Goal: Information Seeking & Learning: Learn about a topic

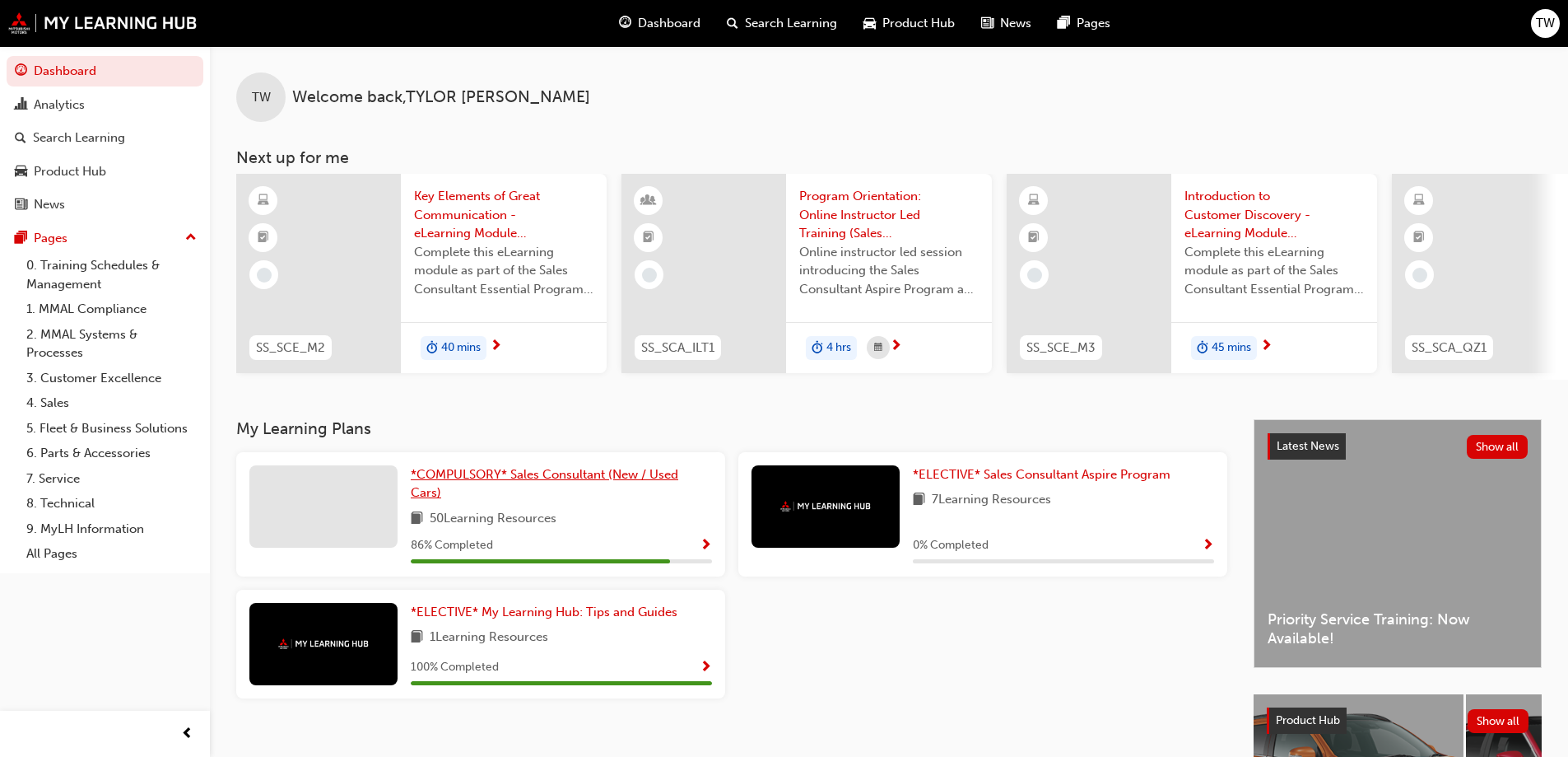
click at [641, 478] on span "*COMPULSORY* Sales Consultant (New / Used Cars)" at bounding box center [544, 483] width 268 height 34
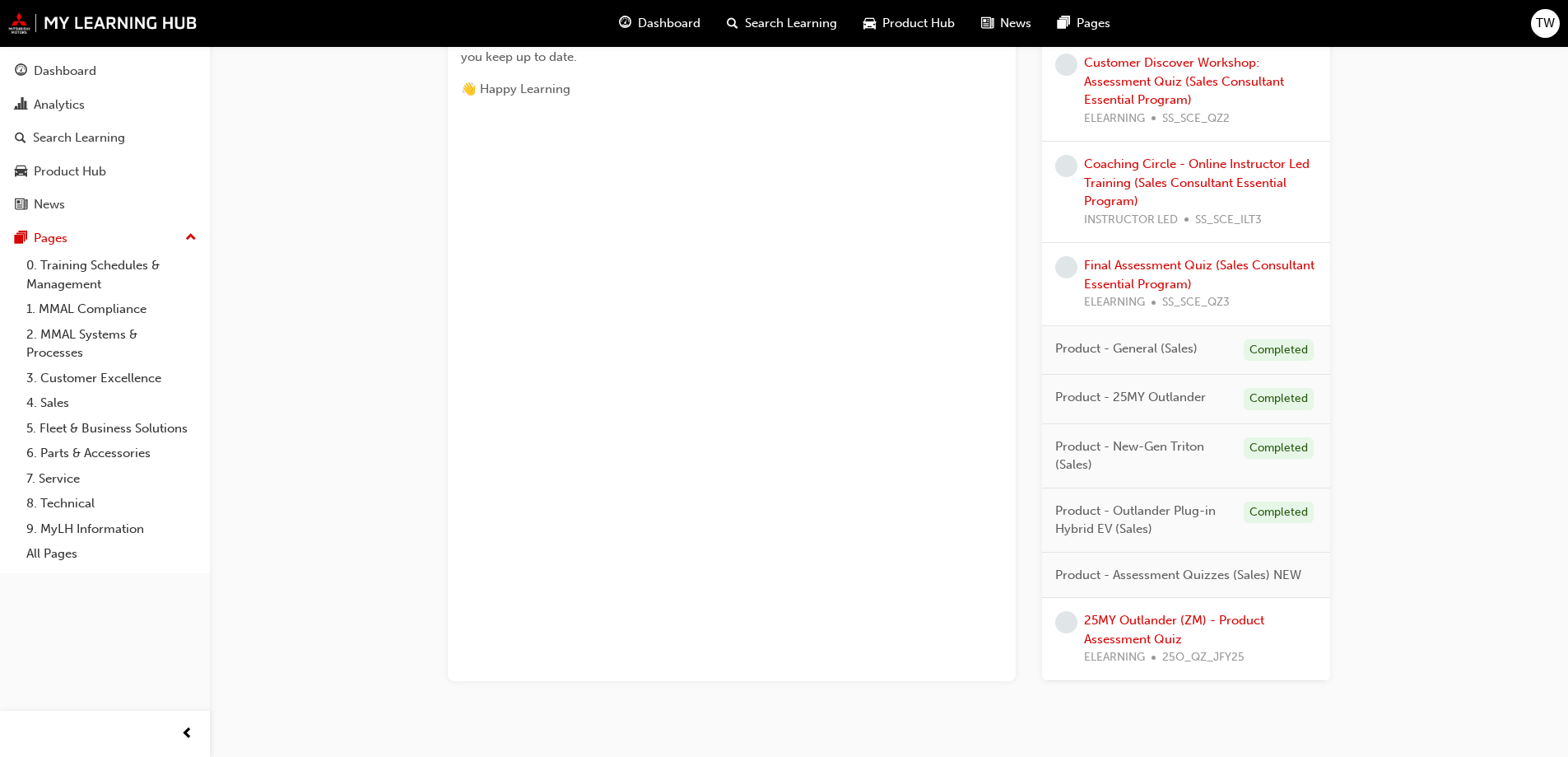
scroll to position [951, 0]
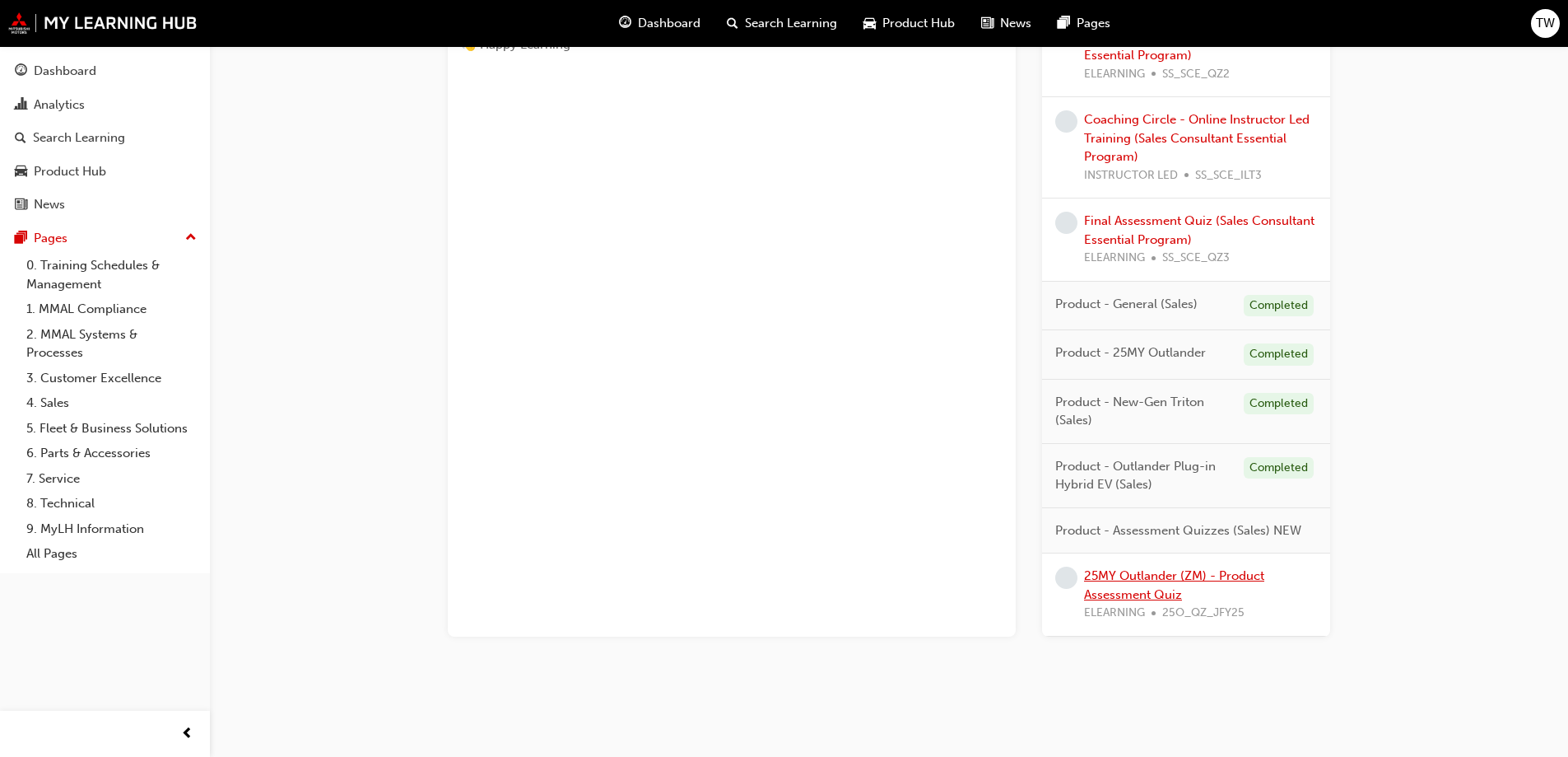
click at [1167, 583] on link "25MY Outlander (ZM) - Product Assessment Quiz" at bounding box center [1173, 584] width 180 height 34
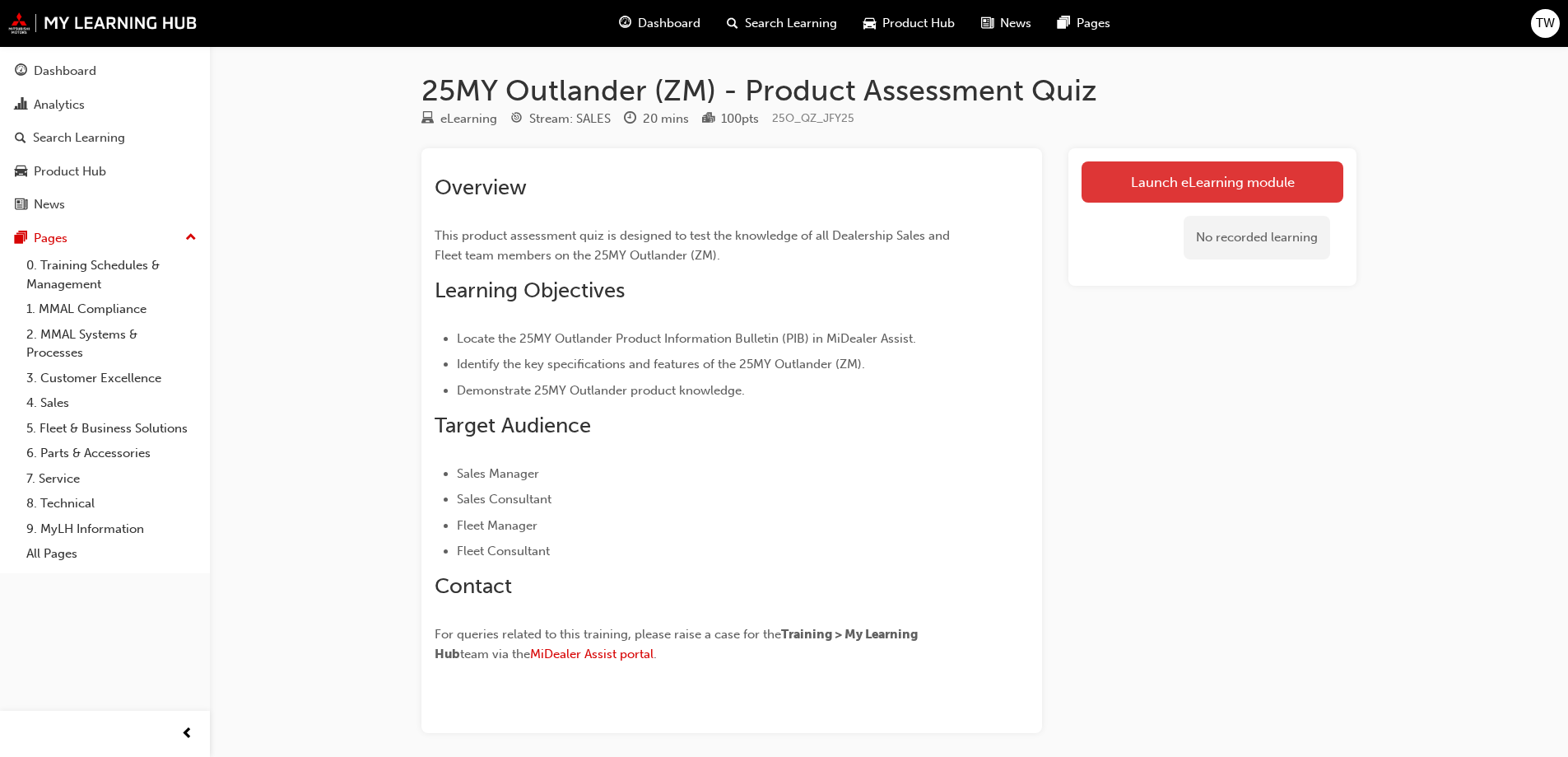
click at [1191, 173] on link "Launch eLearning module" at bounding box center [1212, 181] width 261 height 41
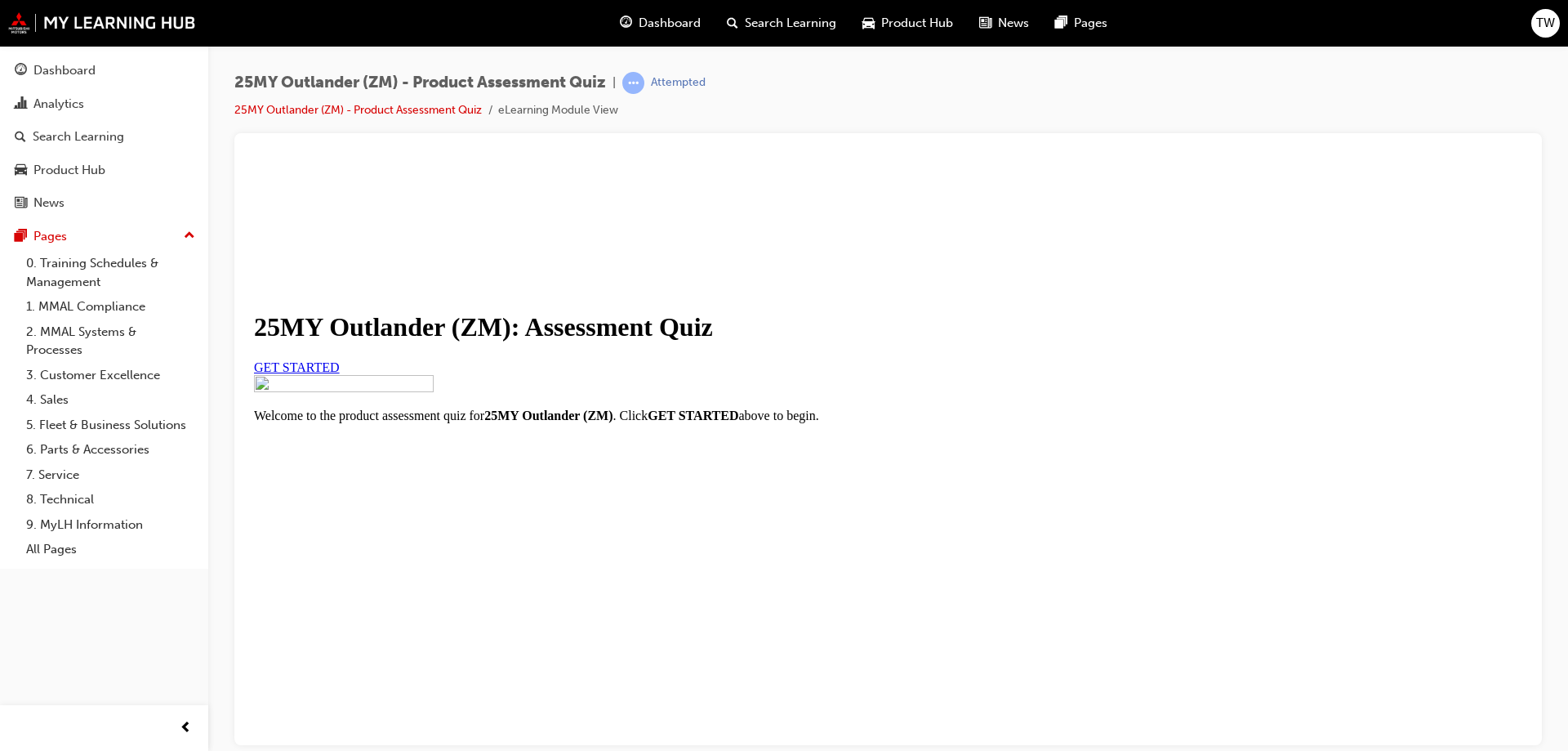
click at [340, 373] on link "GET STARTED" at bounding box center [297, 366] width 86 height 14
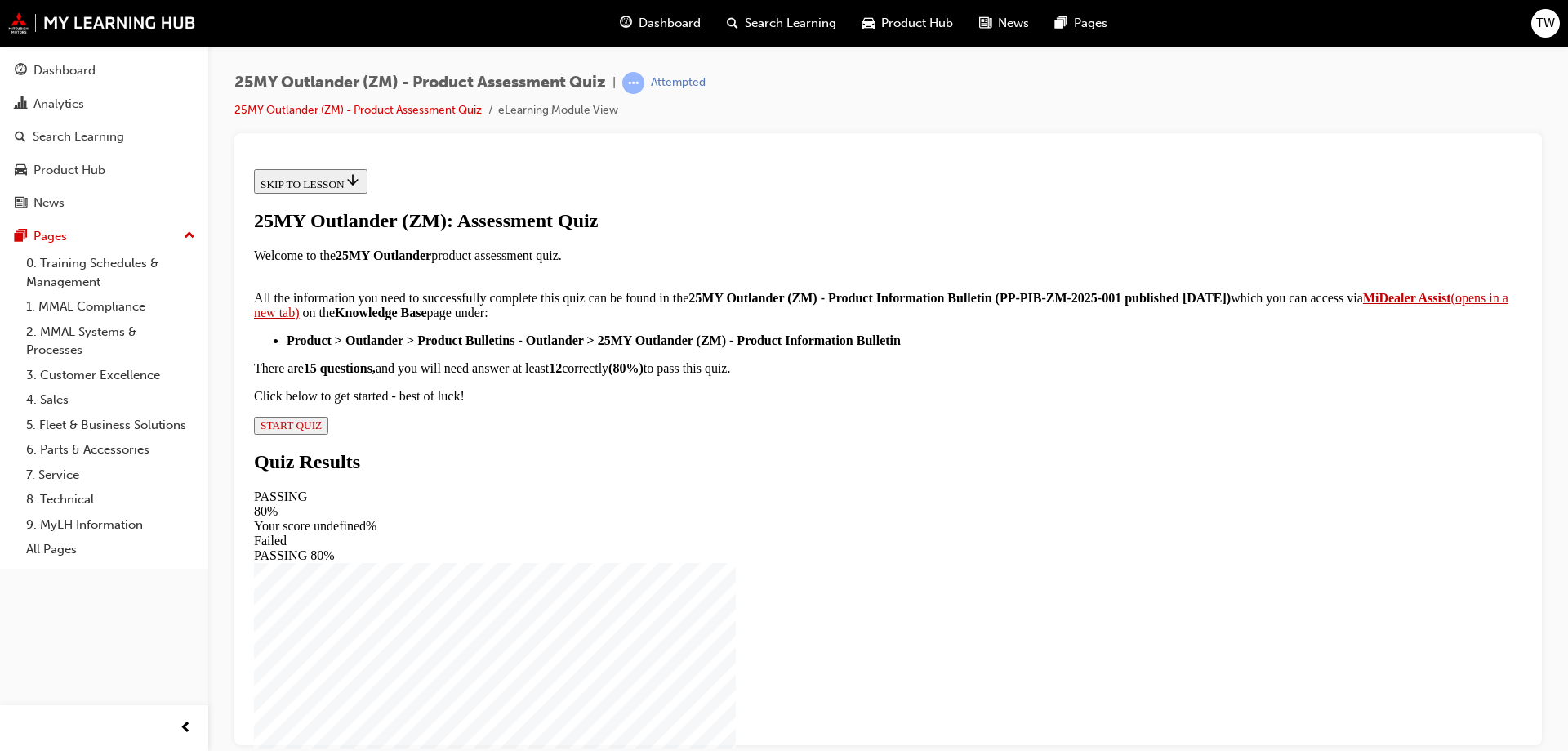
scroll to position [266, 0]
click at [322, 431] on span "START QUIZ" at bounding box center [291, 424] width 61 height 12
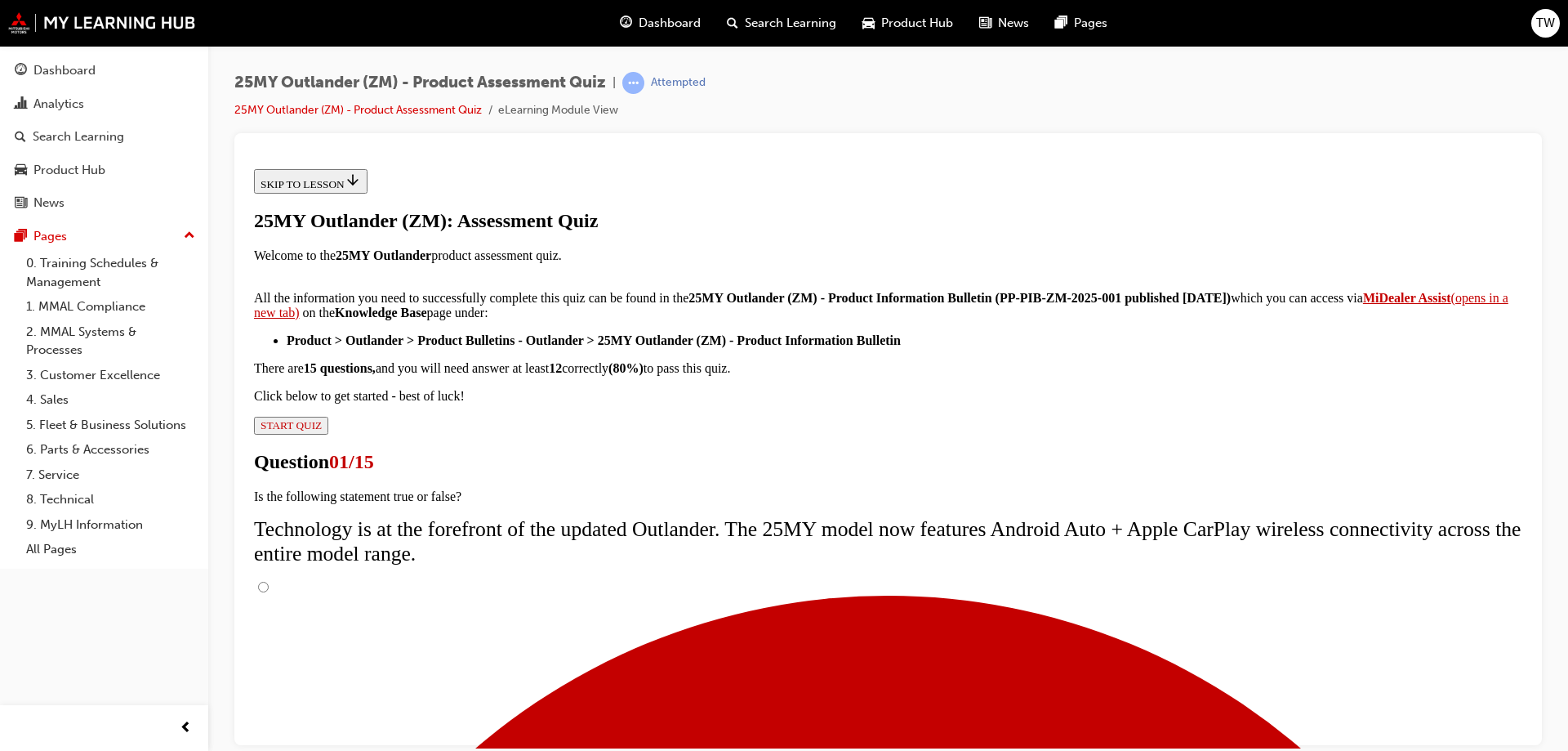
click at [269, 581] on input "True" at bounding box center [263, 586] width 10 height 10
radio input "true"
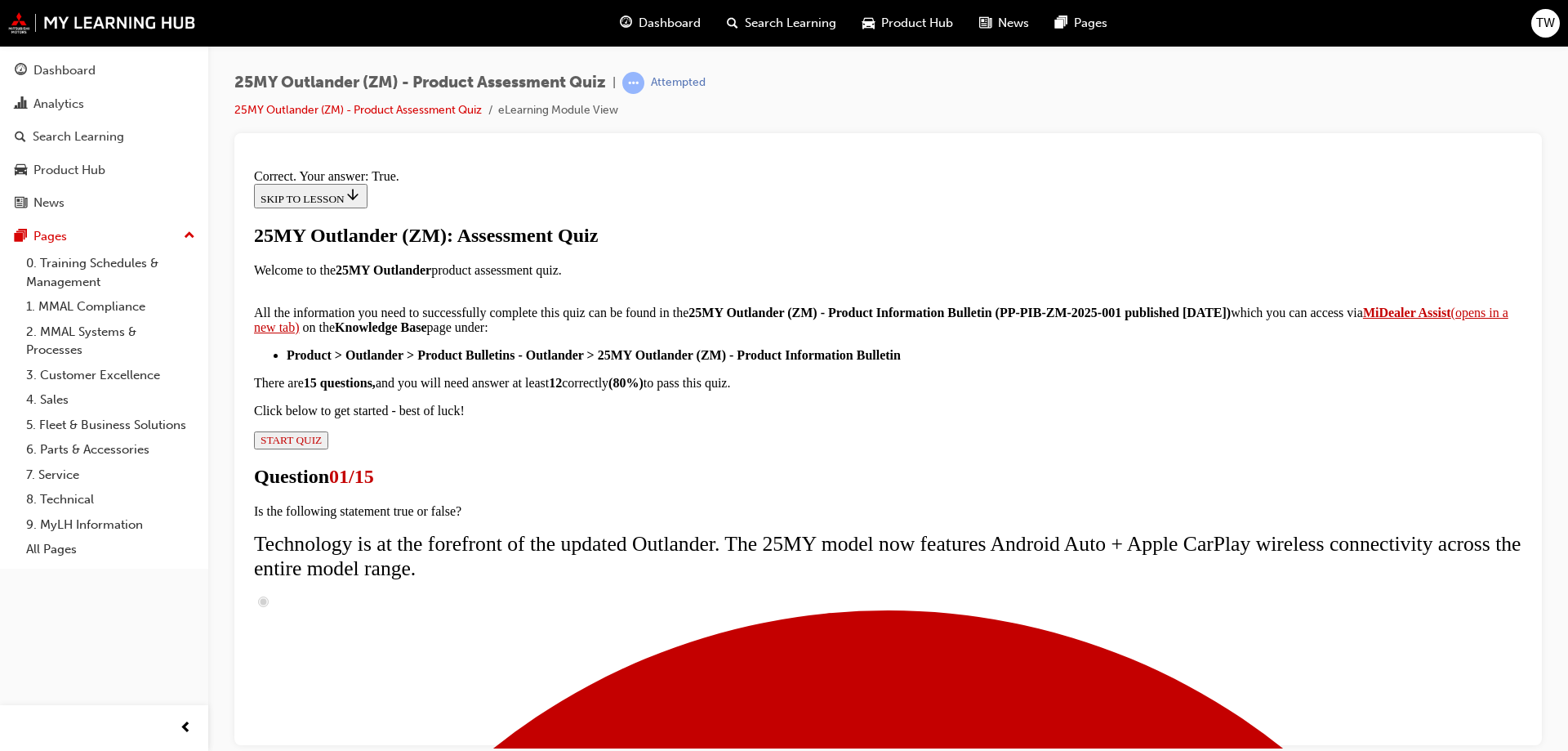
scroll to position [191, 0]
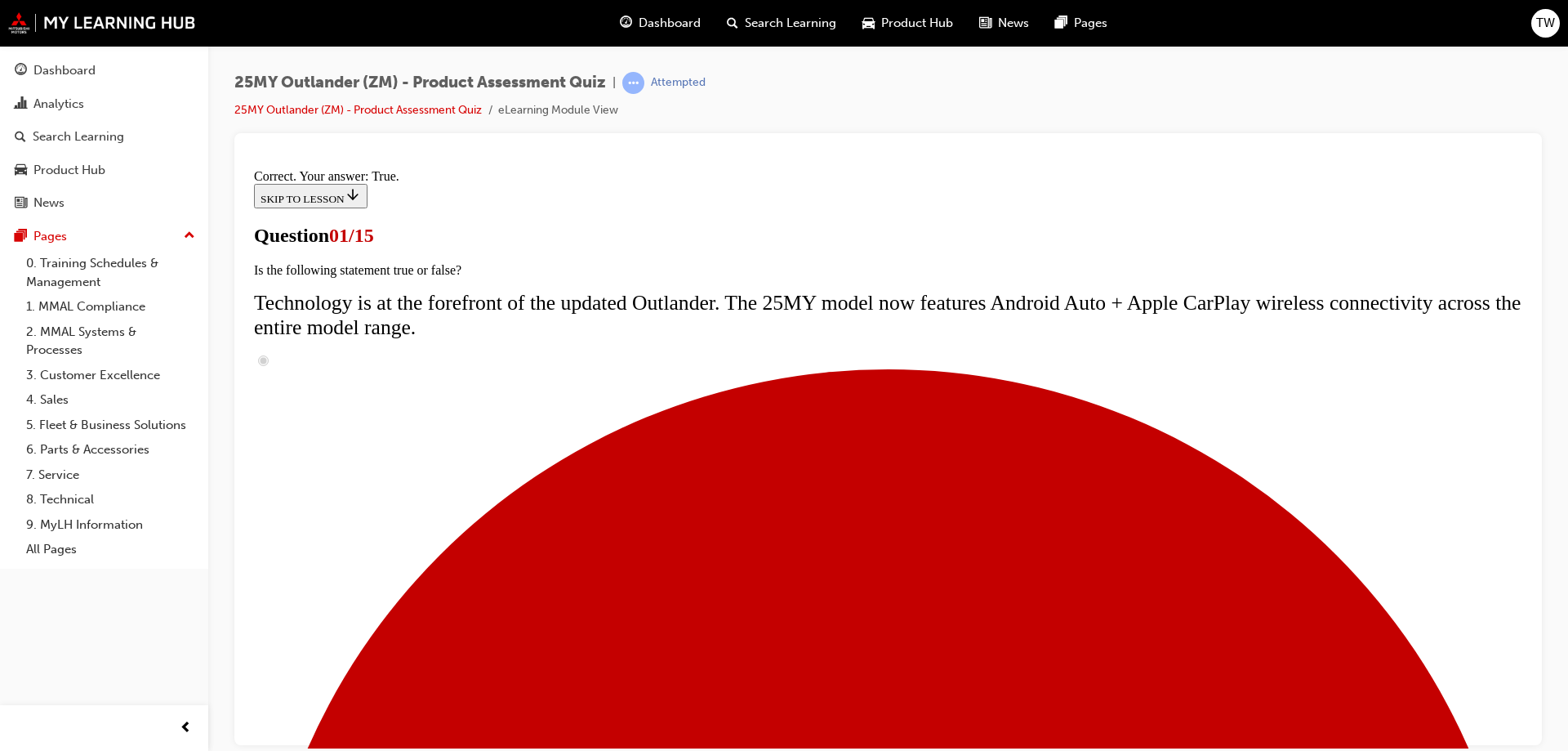
radio input "true"
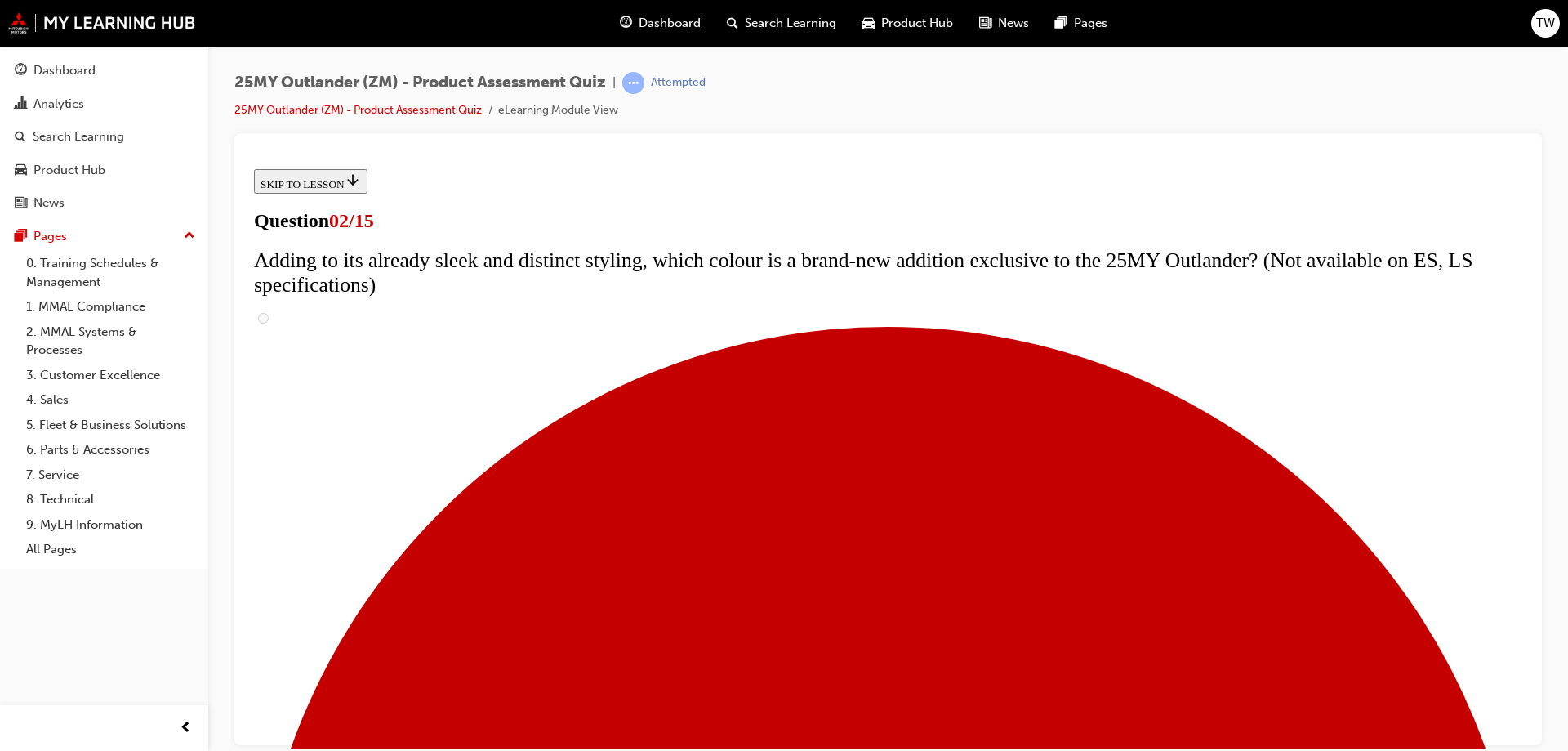
scroll to position [81, 0]
checkbox input "true"
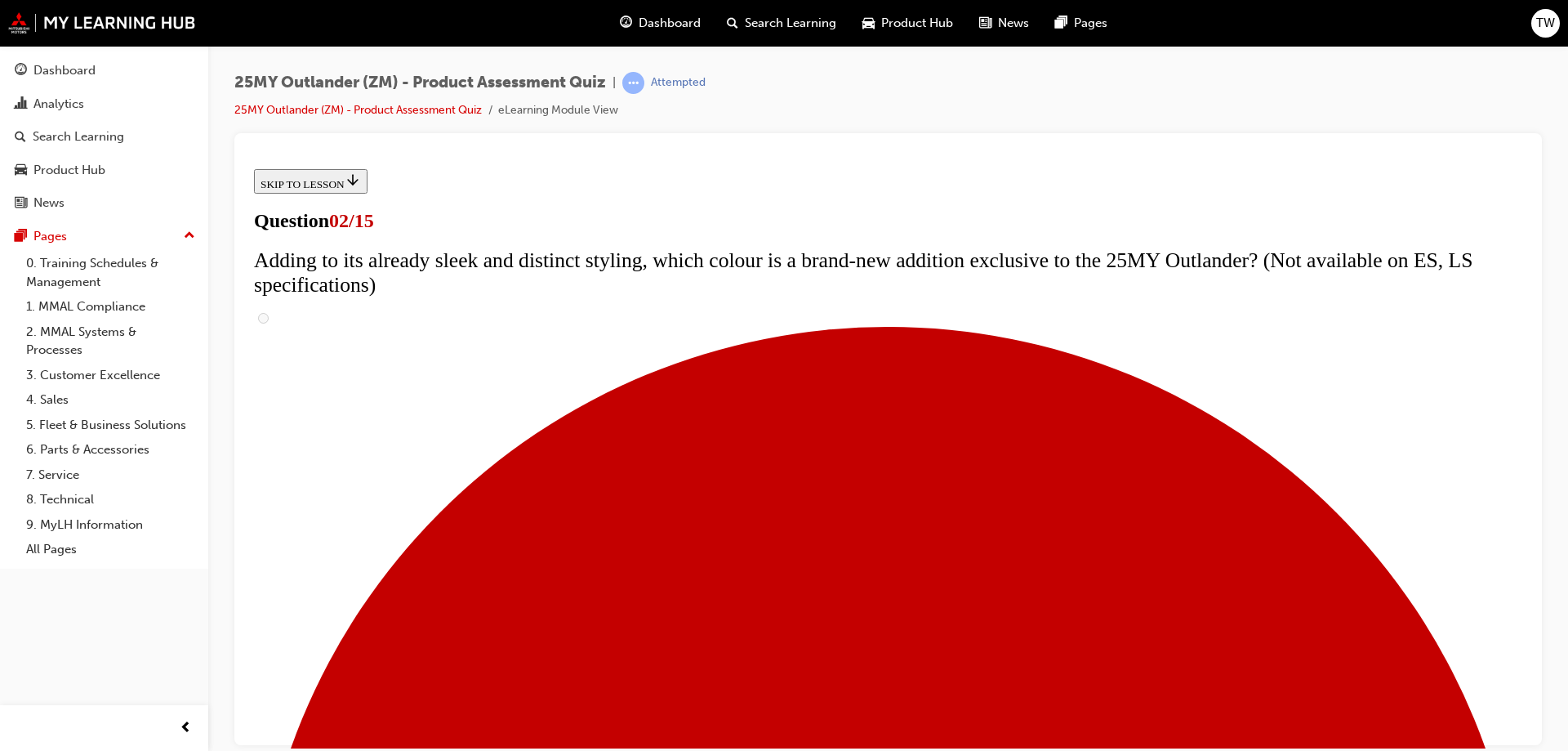
checkbox input "true"
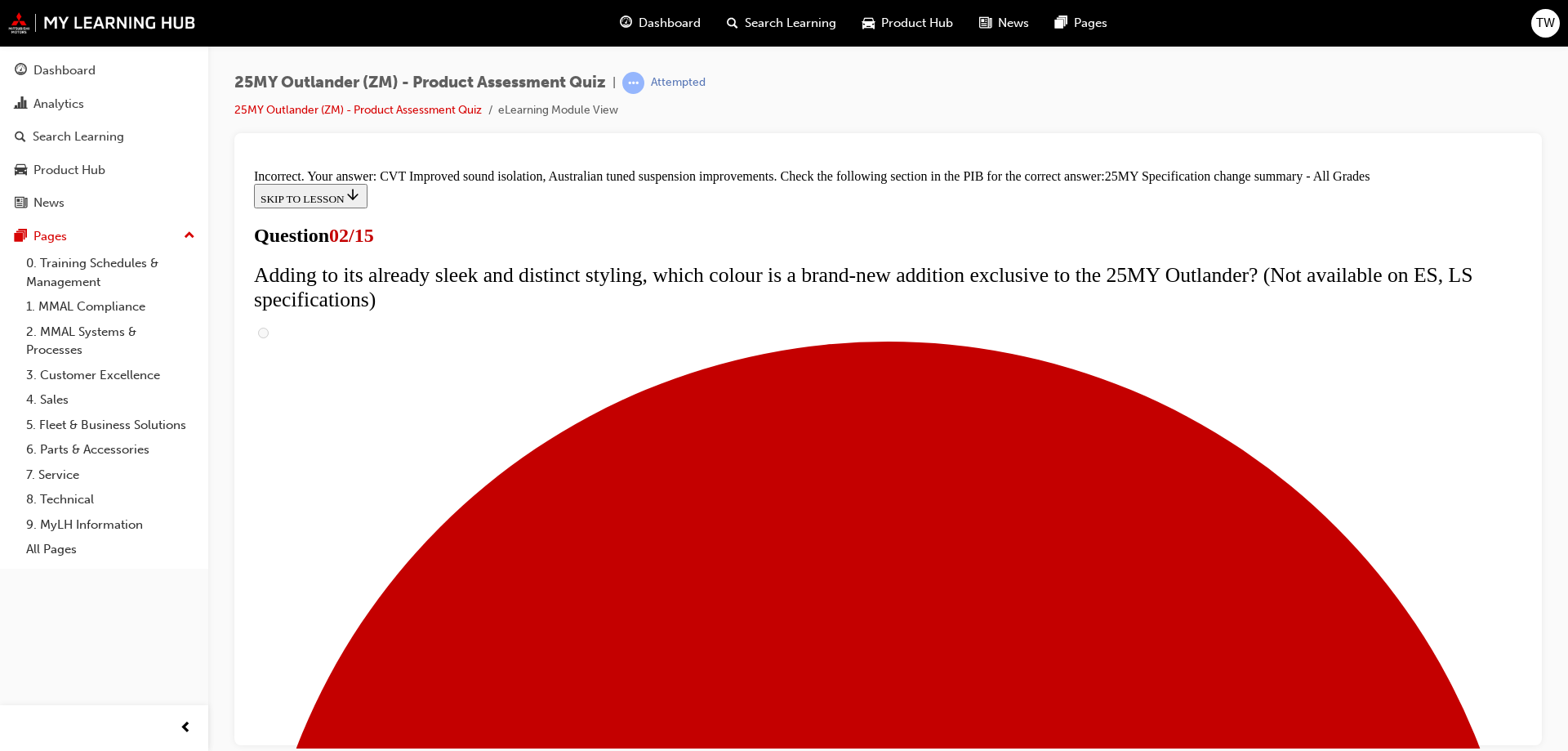
scroll to position [553, 0]
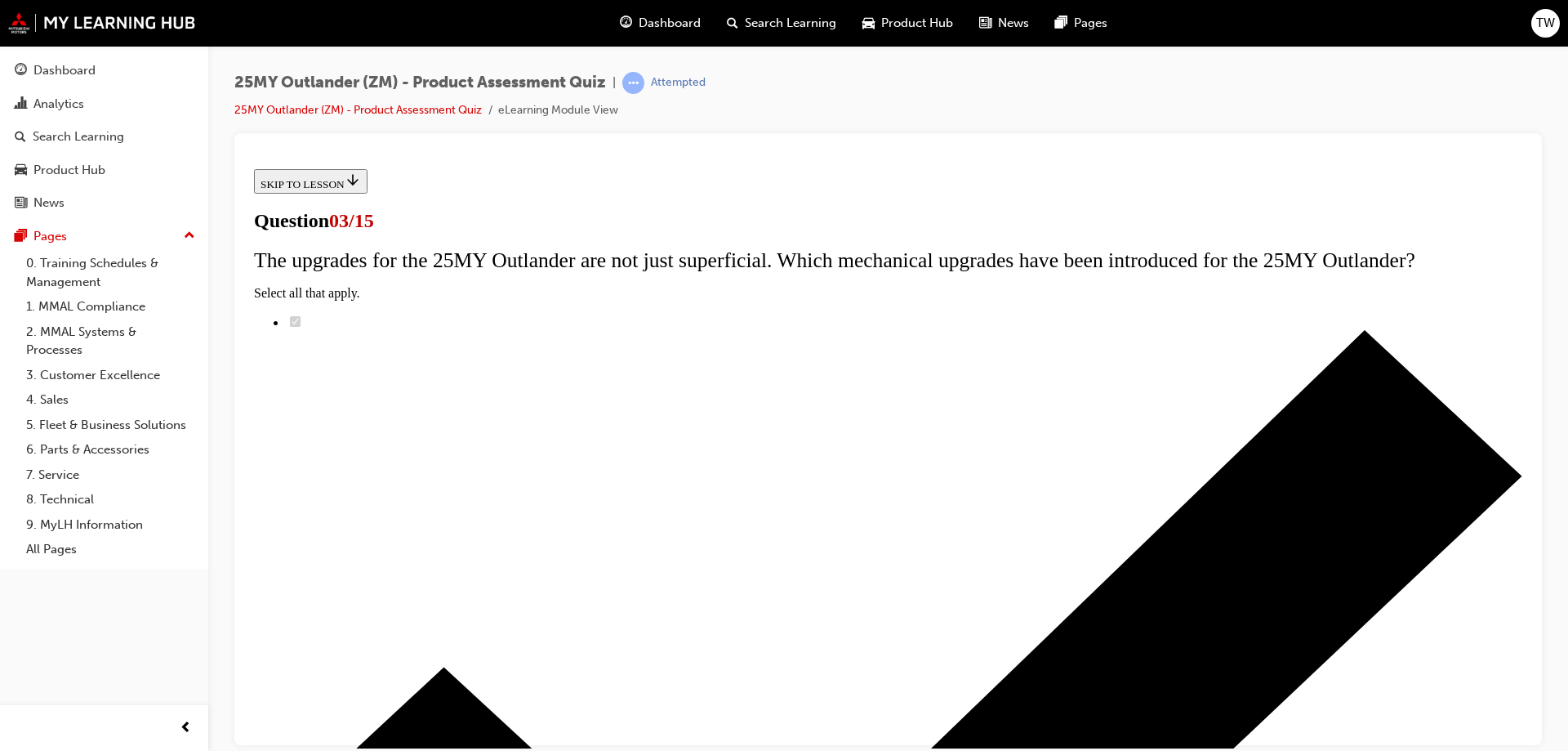
scroll to position [81, 0]
radio input "true"
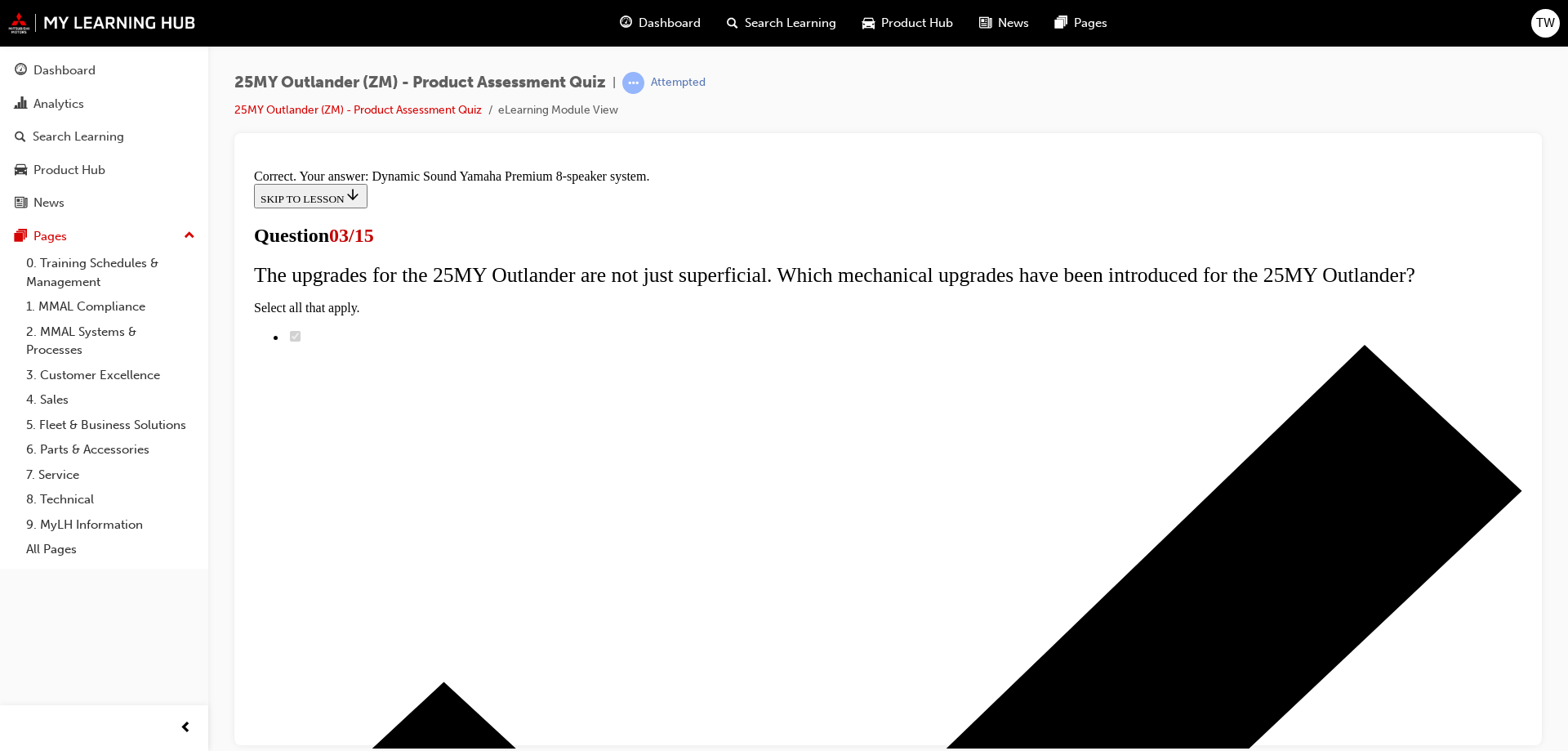
scroll to position [266, 0]
drag, startPoint x: 892, startPoint y: 686, endPoint x: 871, endPoint y: 677, distance: 22.8
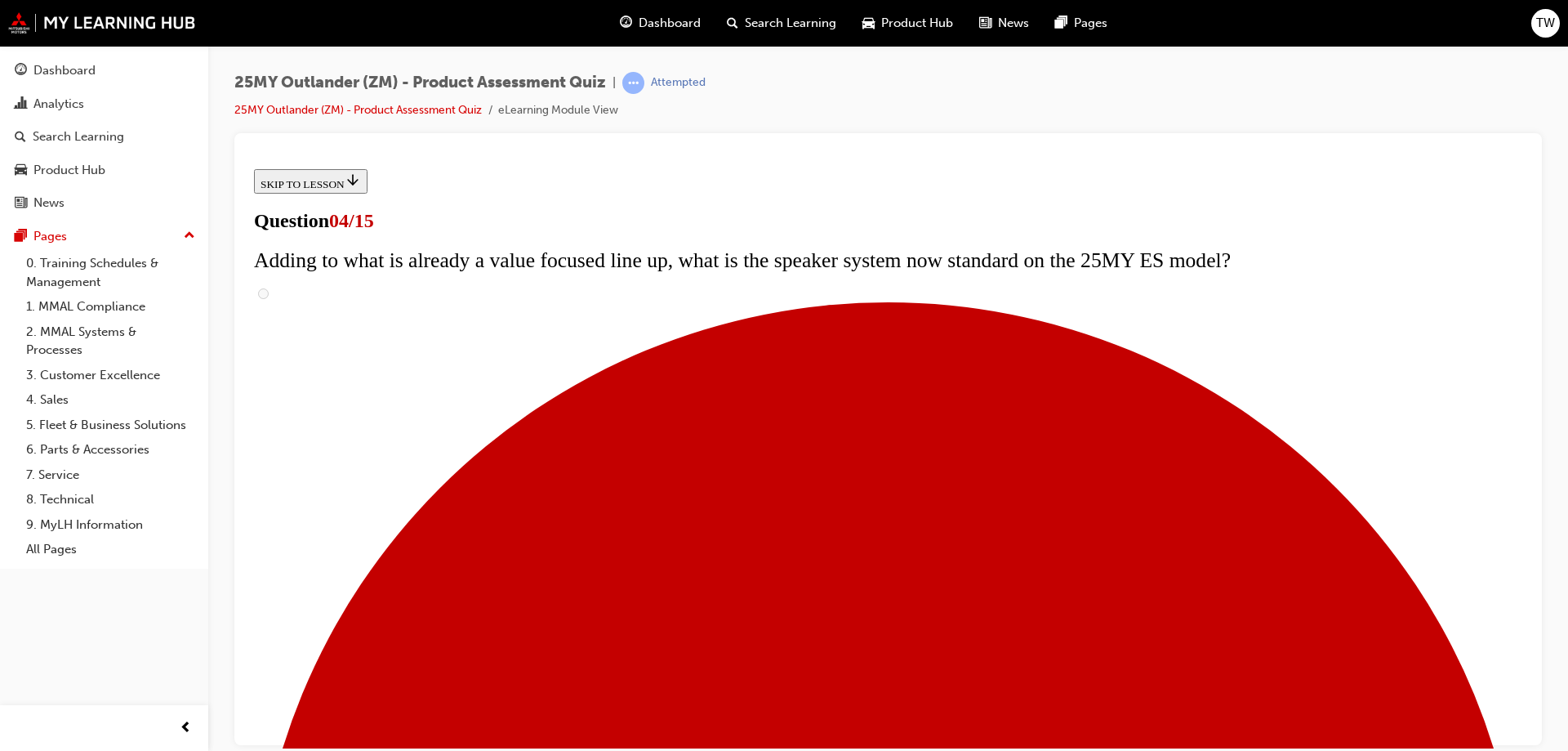
scroll to position [0, 0]
checkbox input "true"
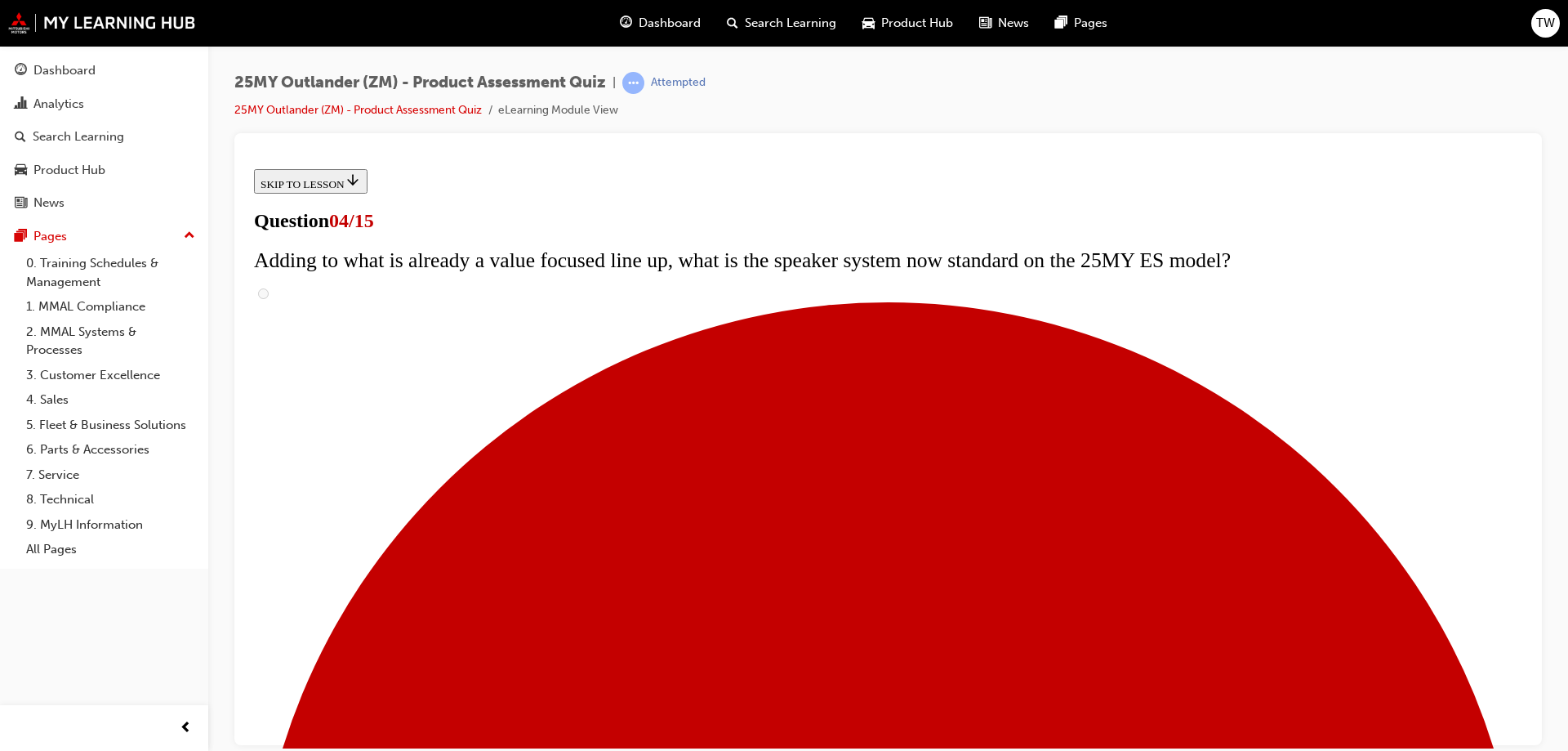
checkbox input "true"
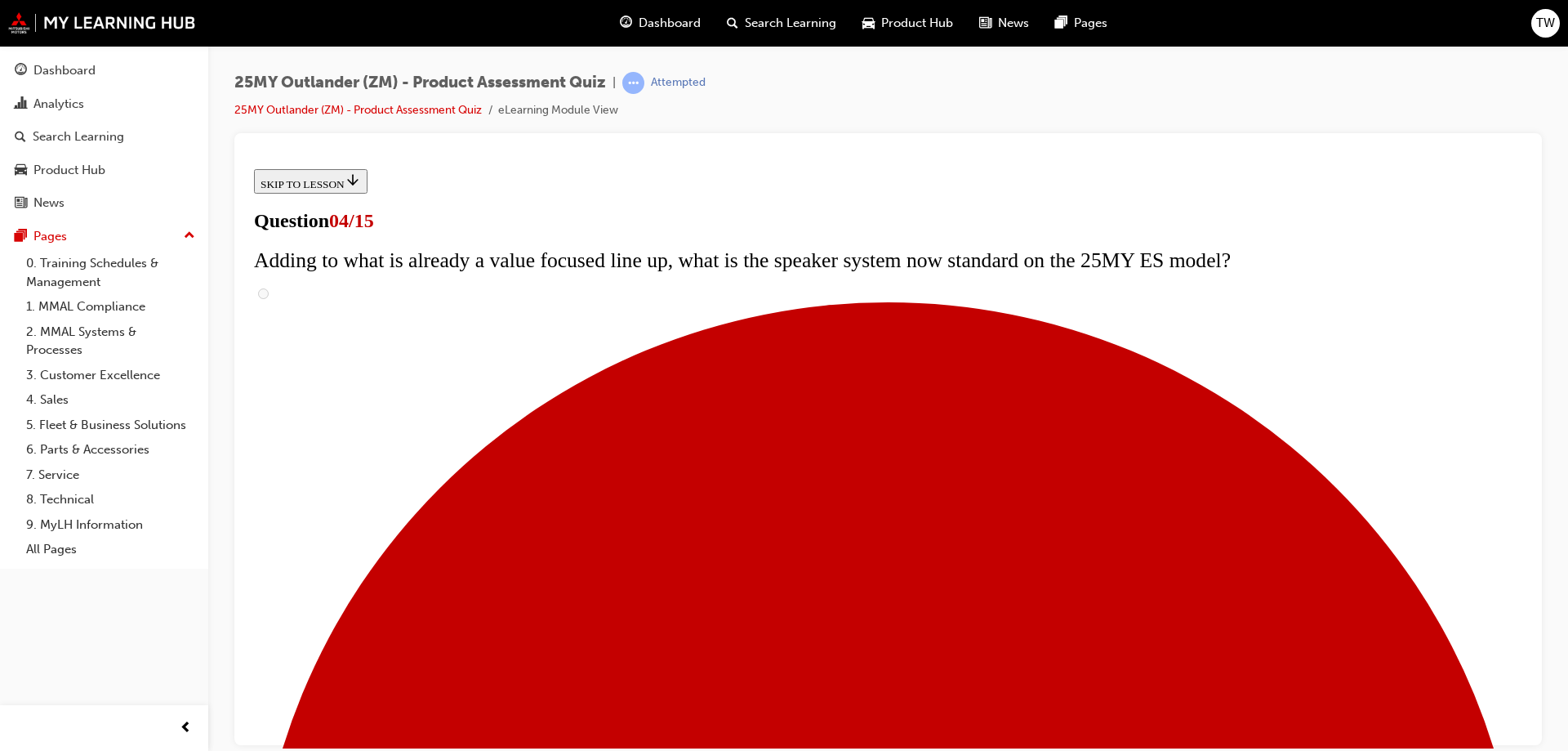
checkbox input "true"
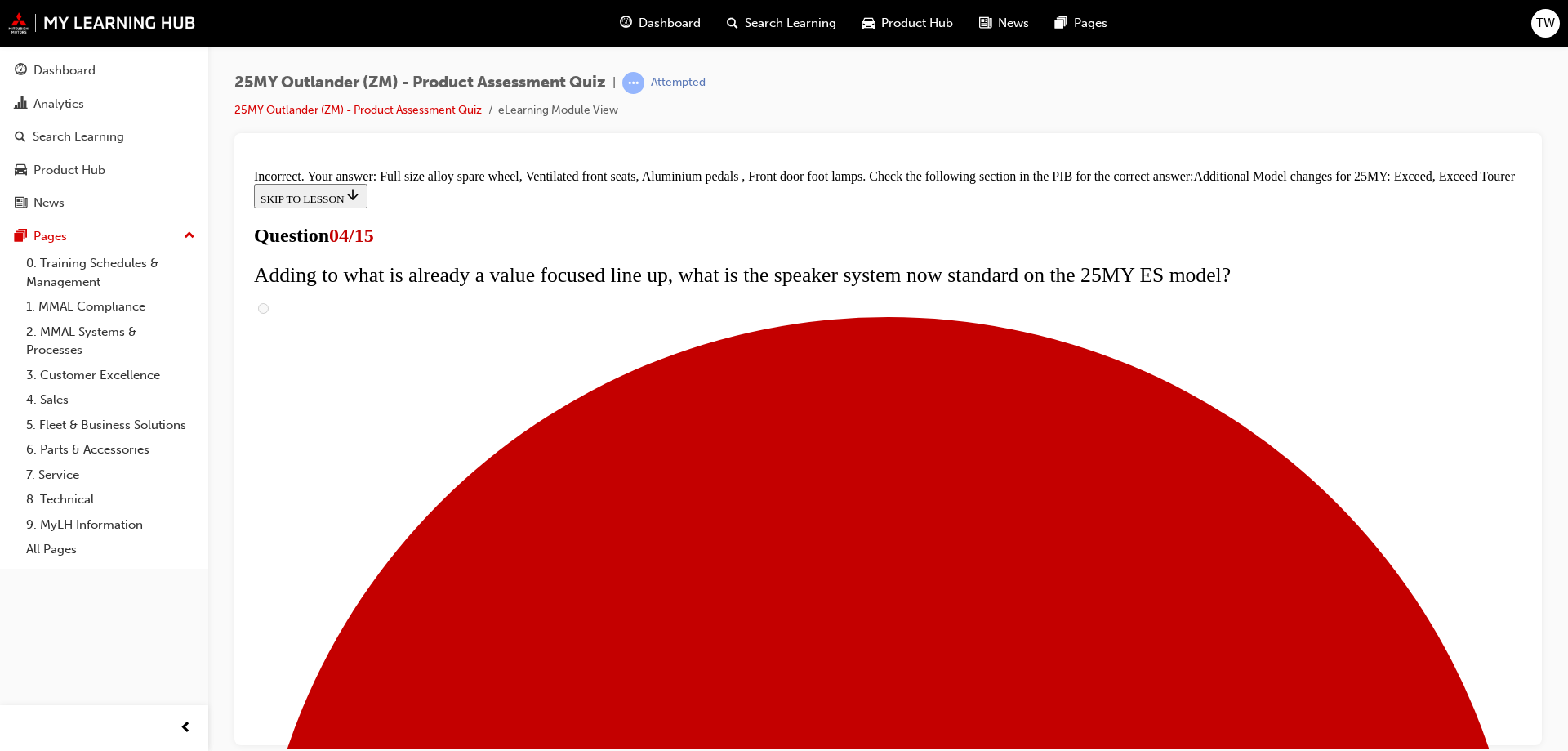
scroll to position [619, 0]
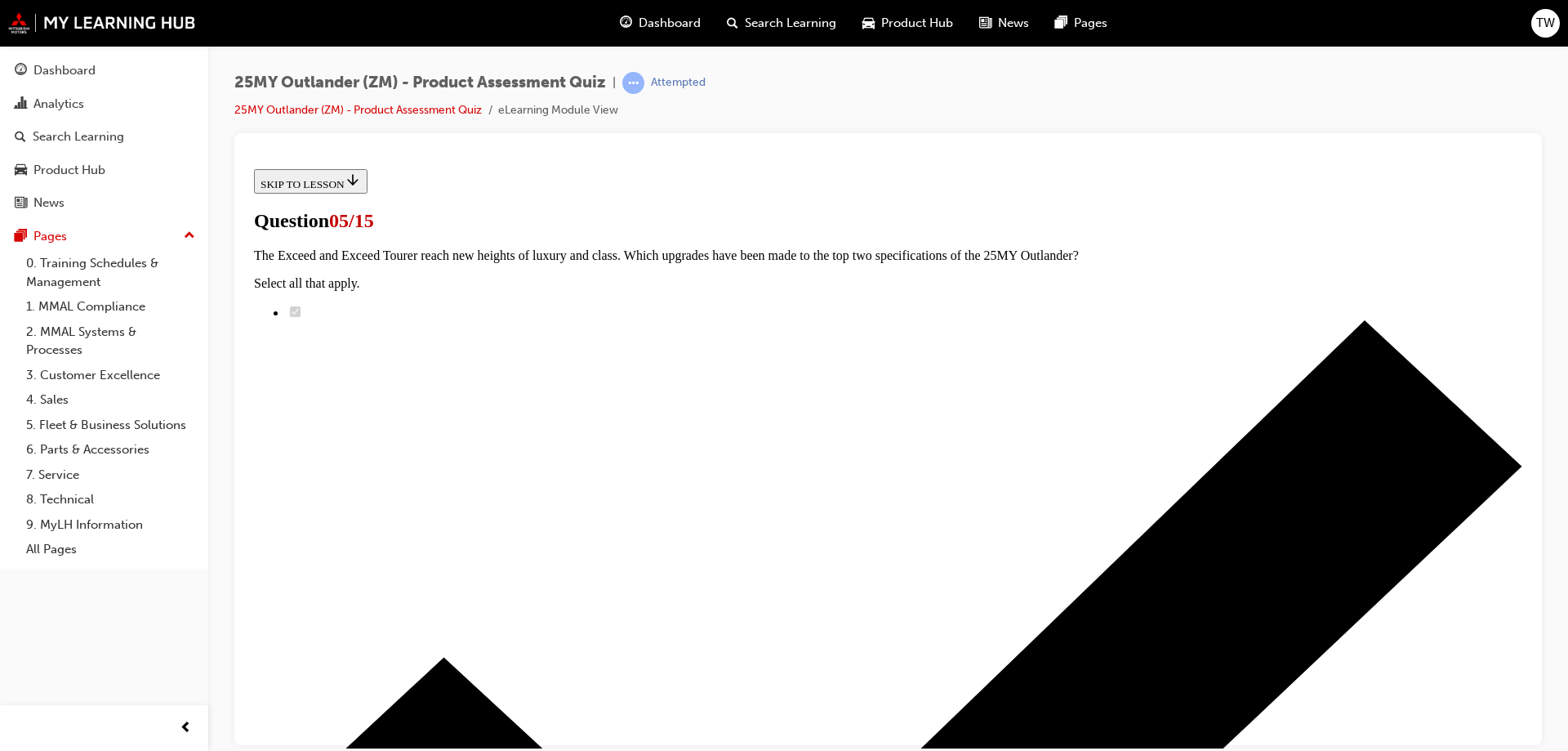
radio input "true"
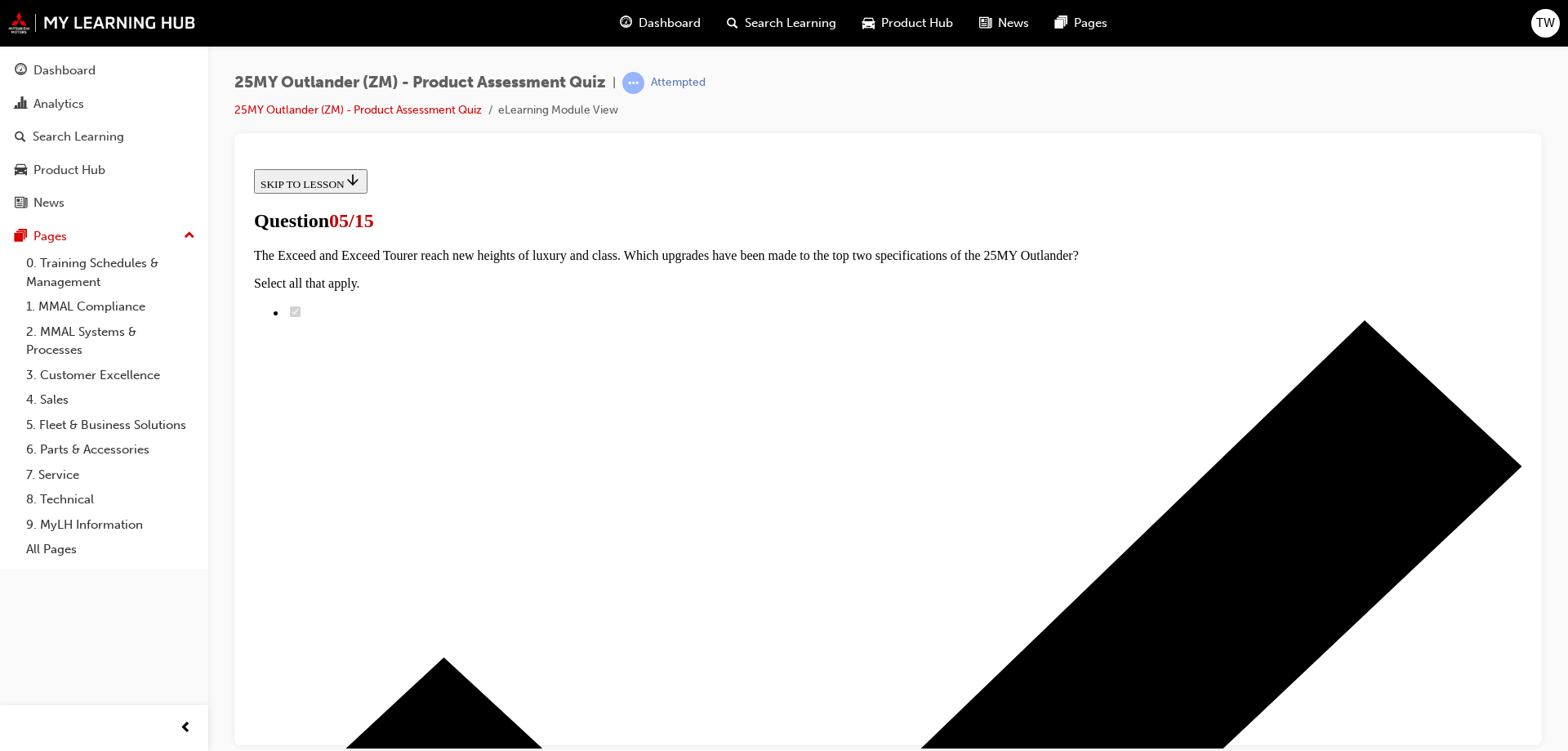
radio input "true"
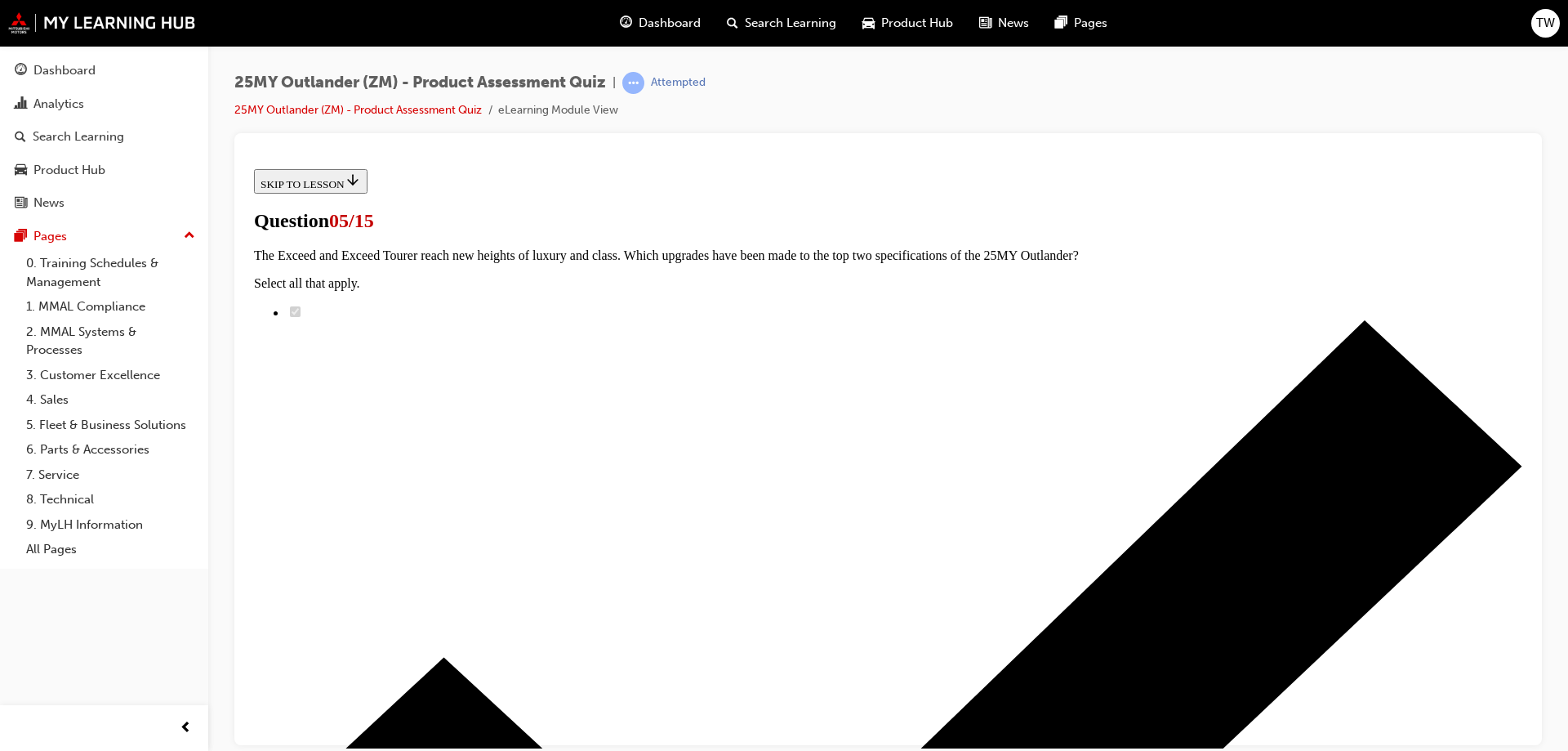
radio input "true"
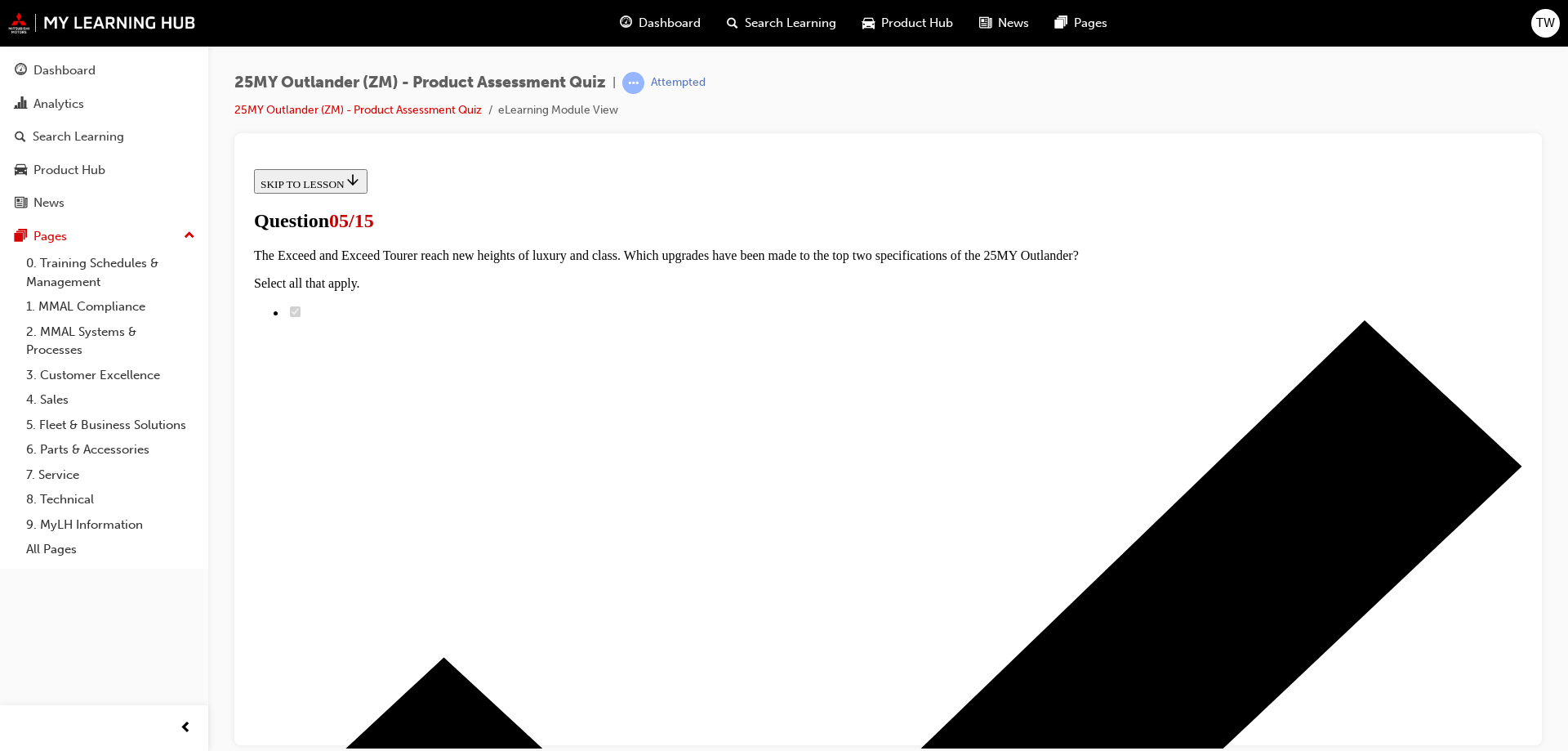
radio input "true"
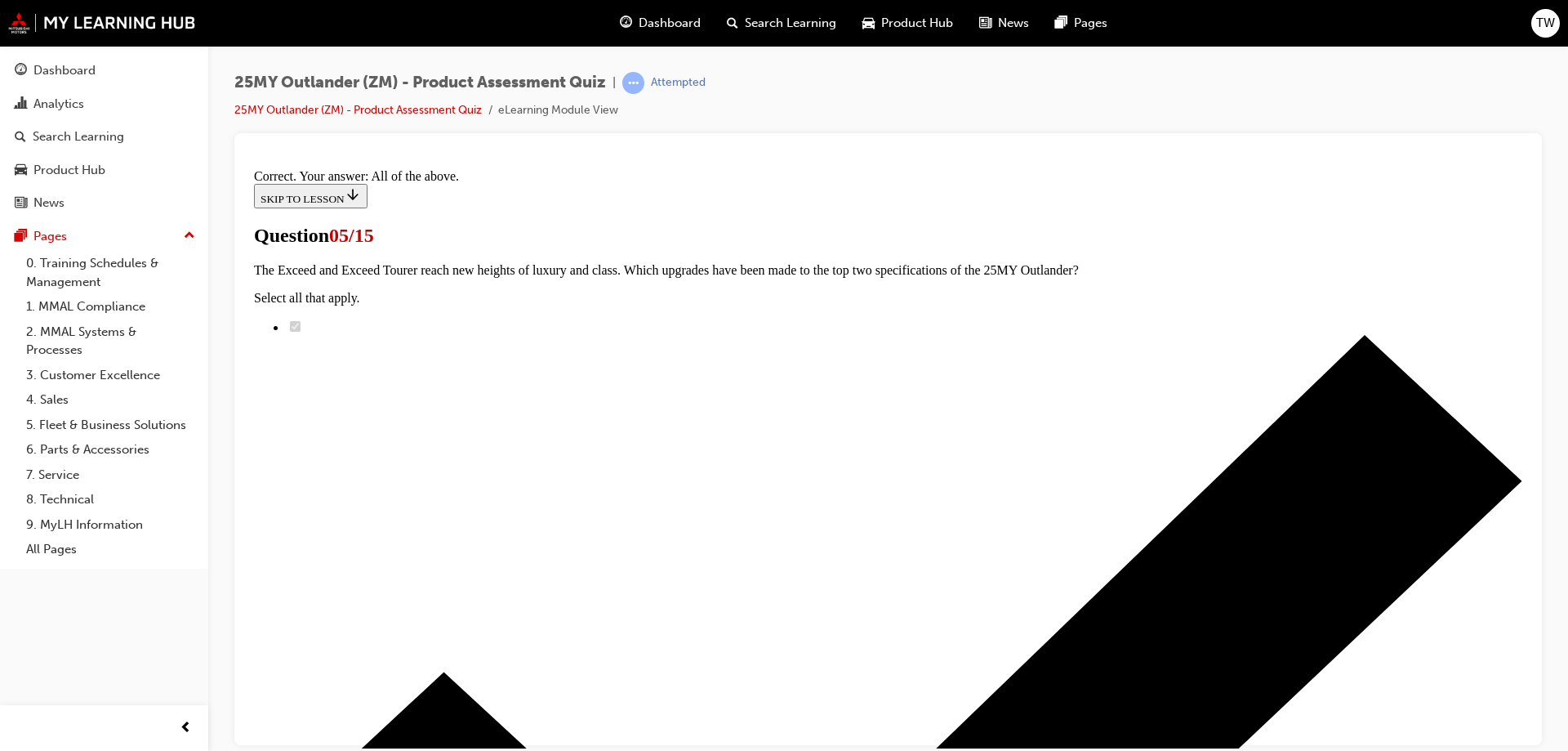
scroll to position [397, 0]
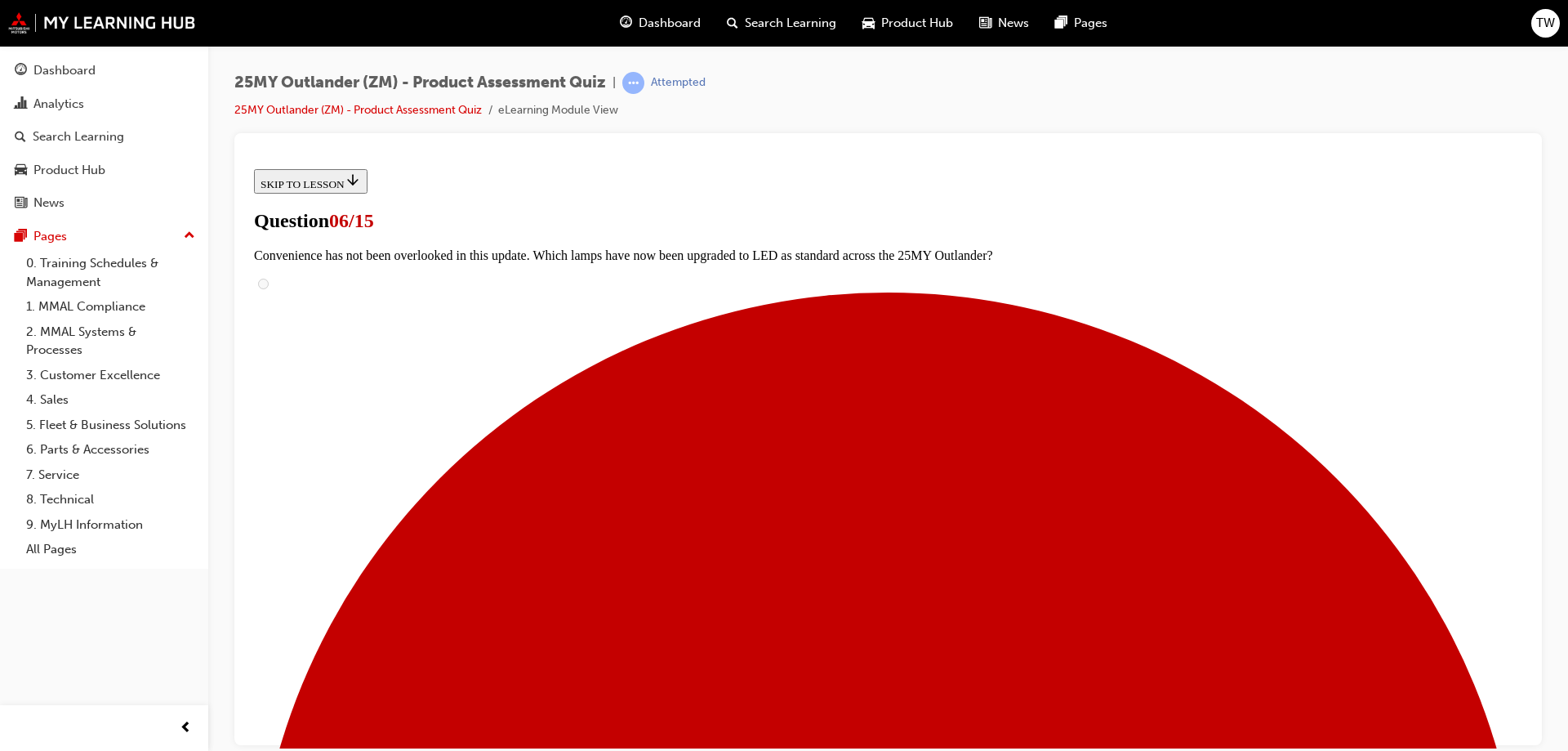
scroll to position [245, 0]
radio input "true"
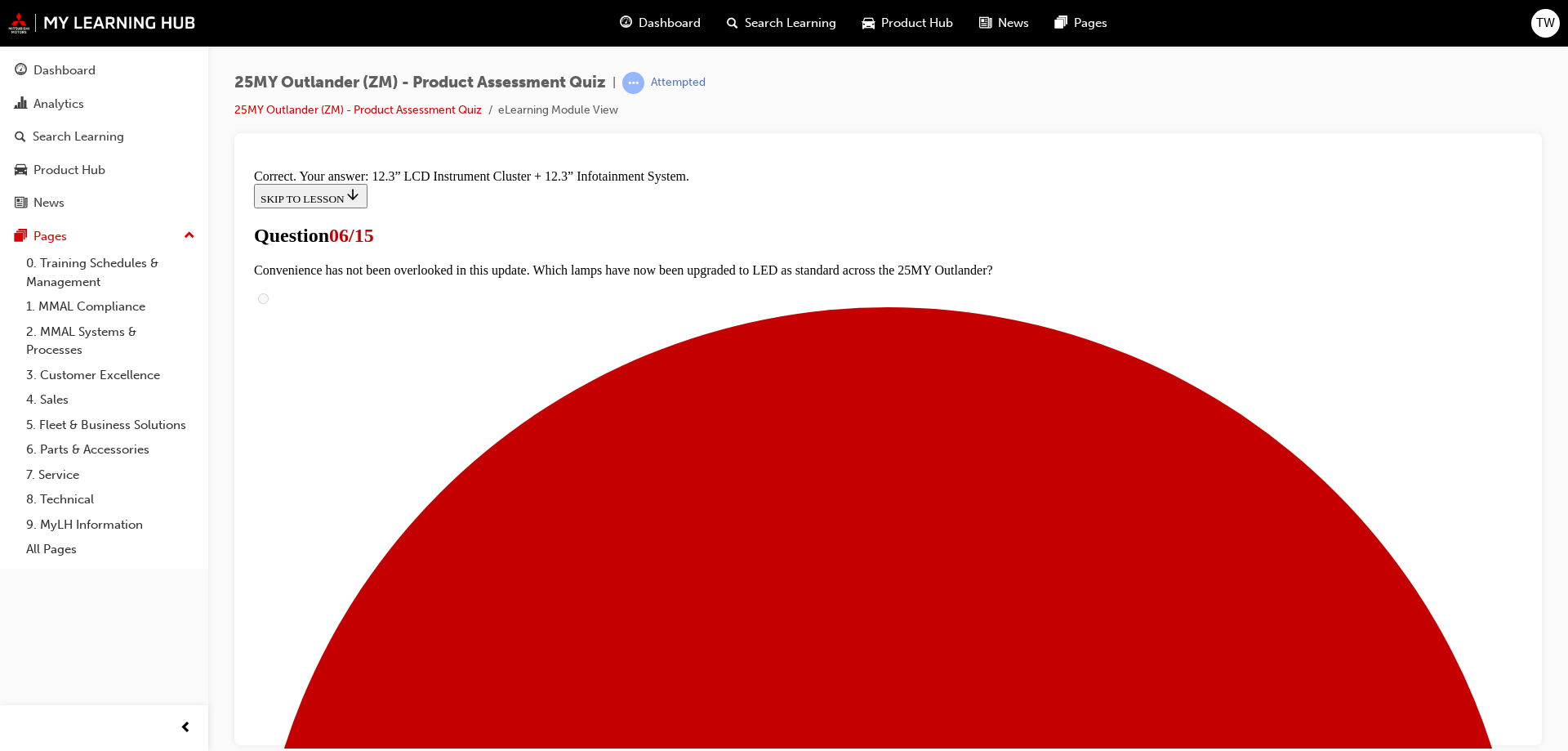
scroll to position [551, 0]
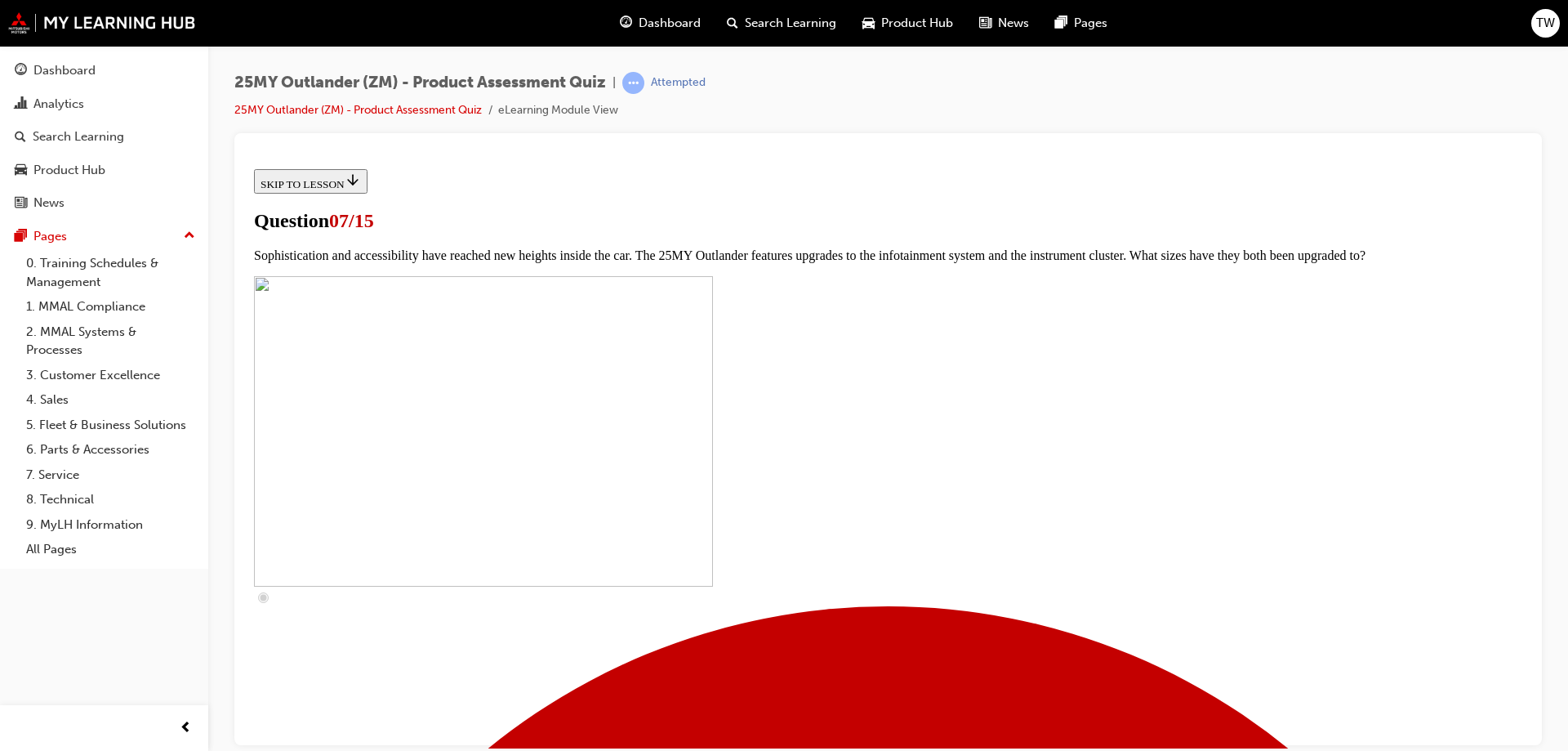
scroll to position [572, 0]
checkbox input "true"
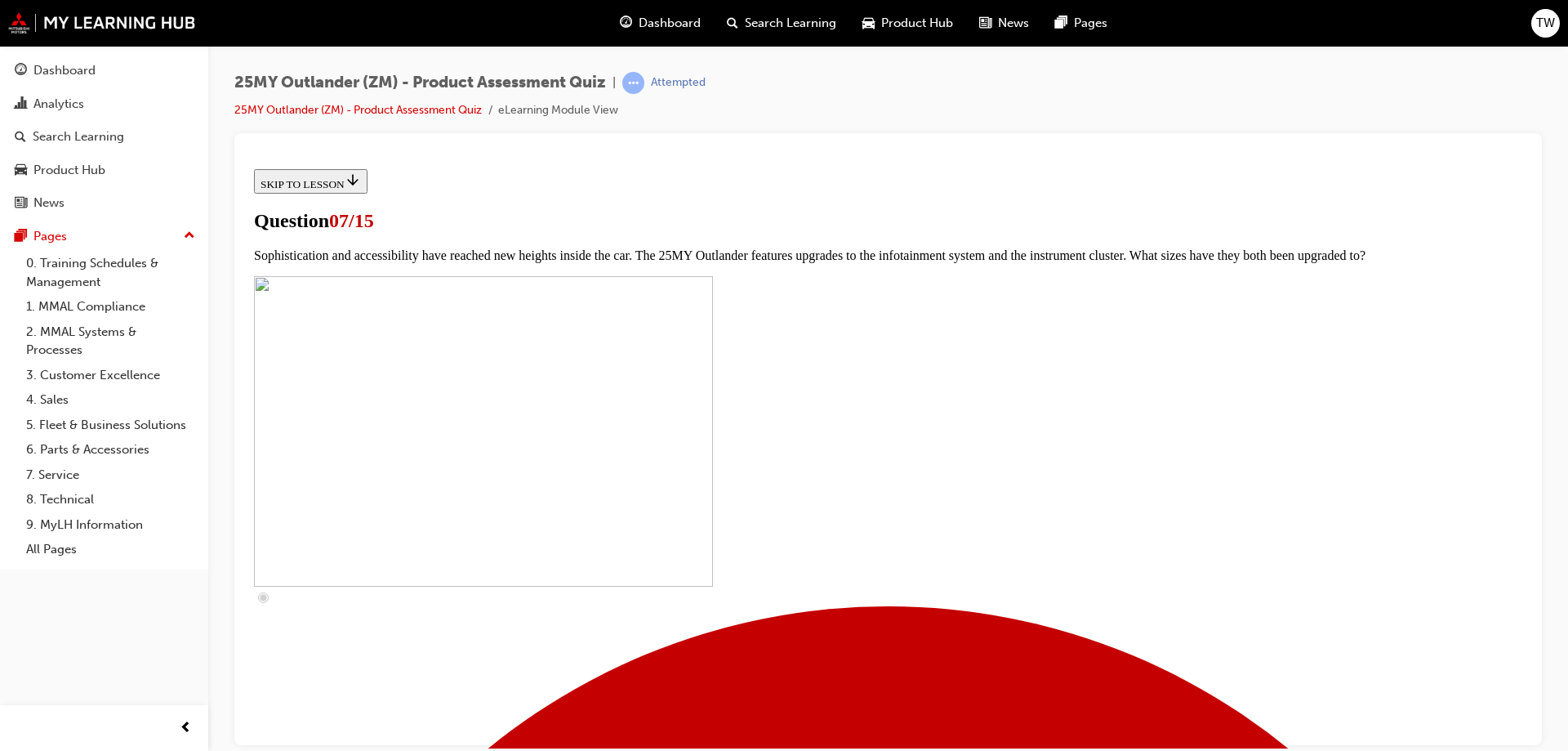
checkbox input "true"
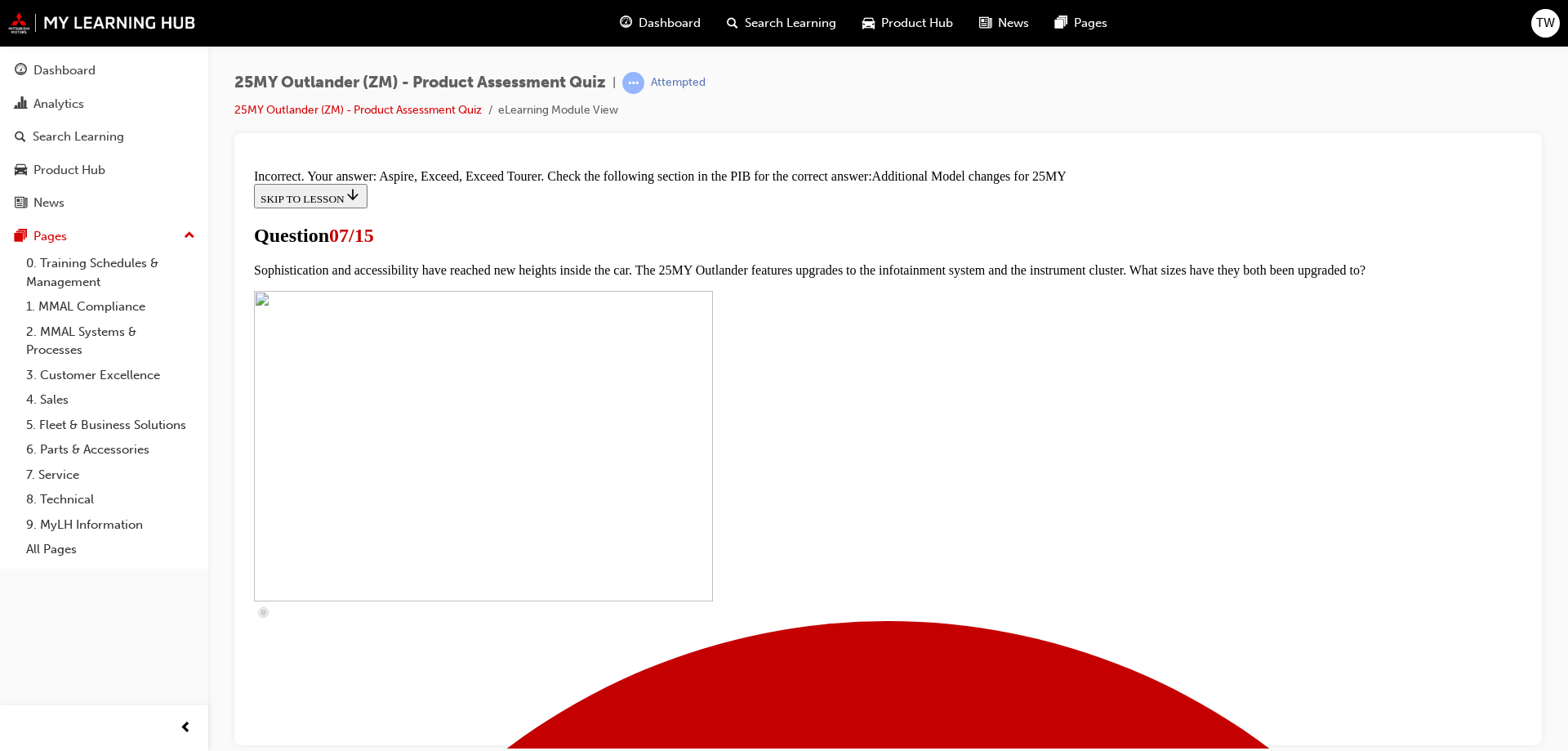
scroll to position [838, 0]
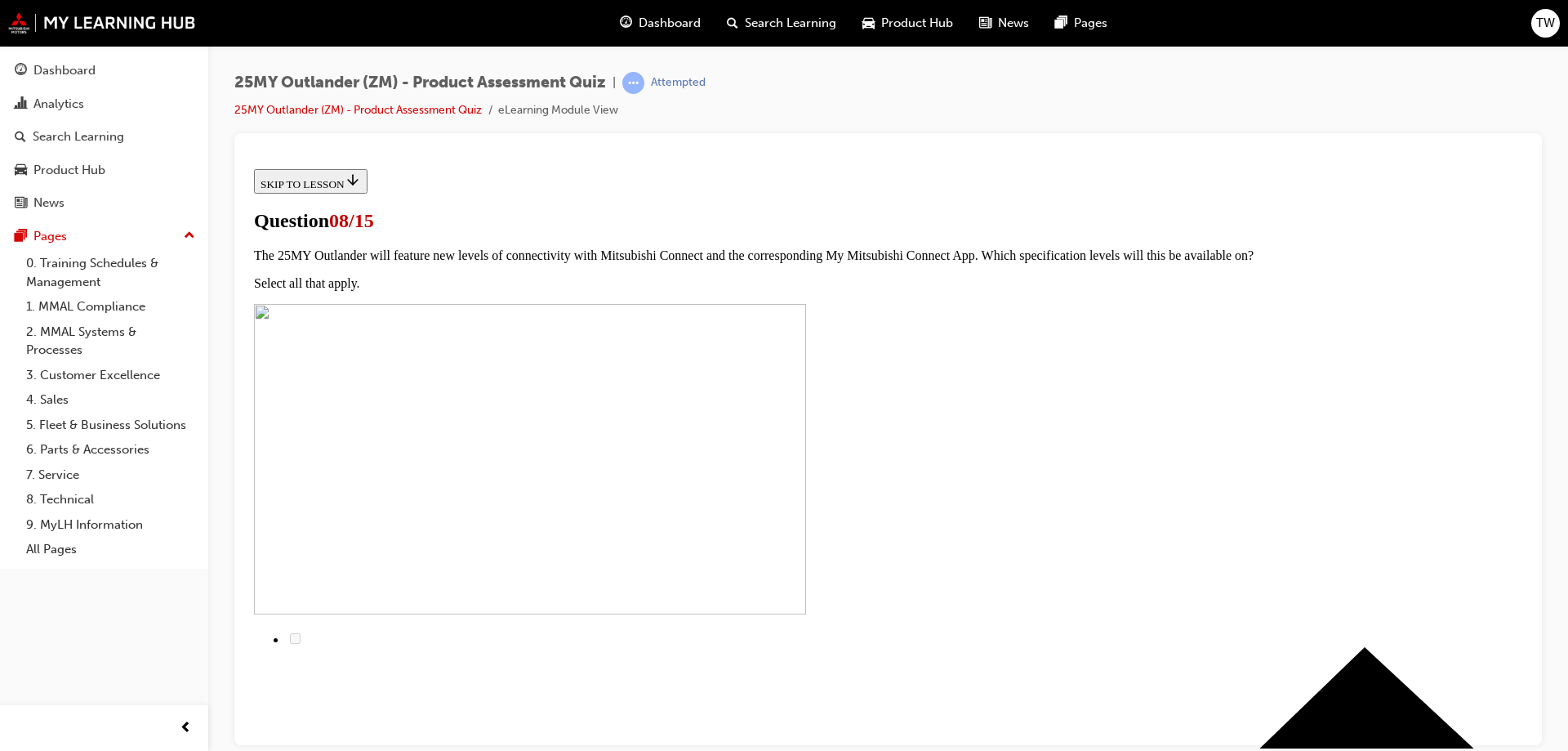
scroll to position [164, 0]
radio input "true"
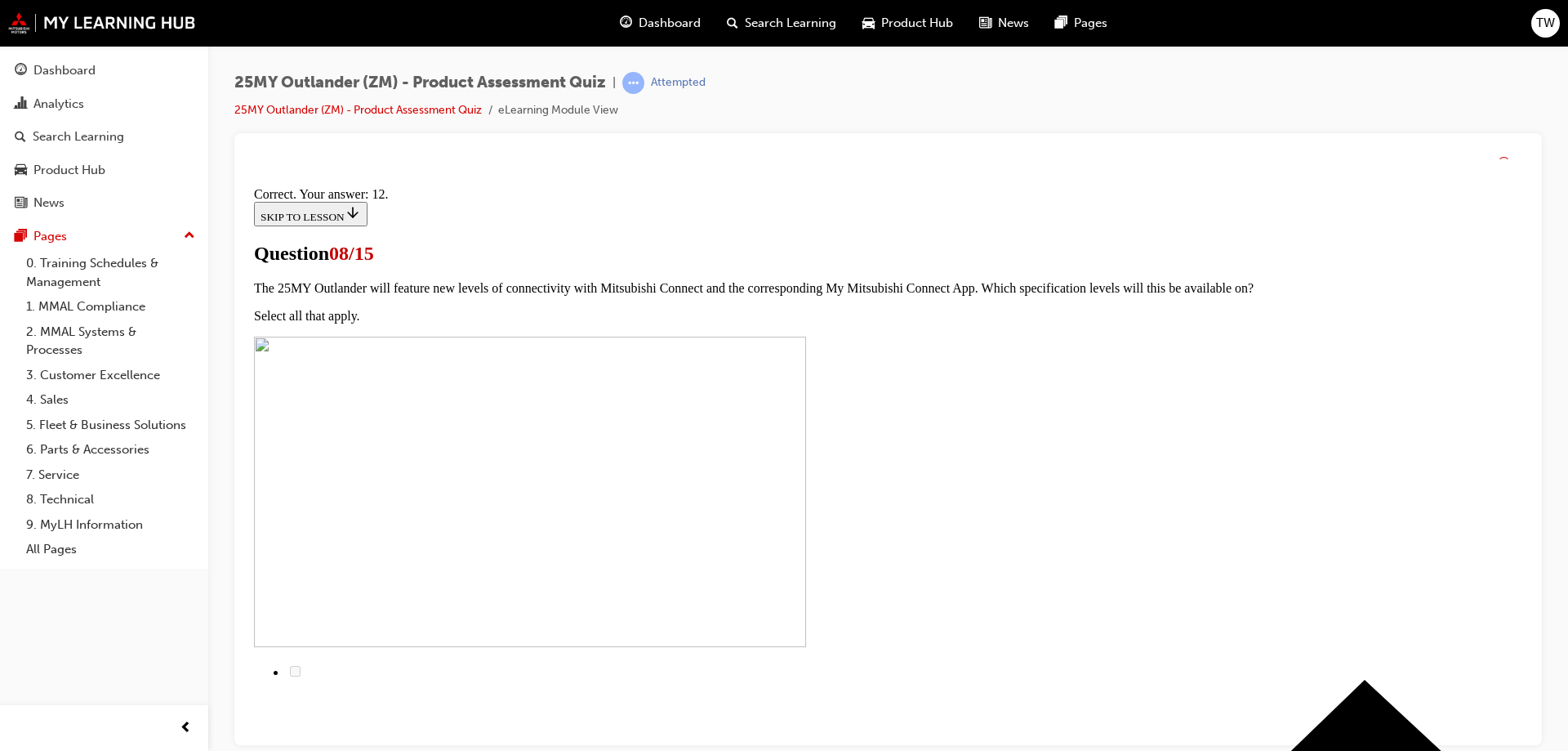
scroll to position [266, 0]
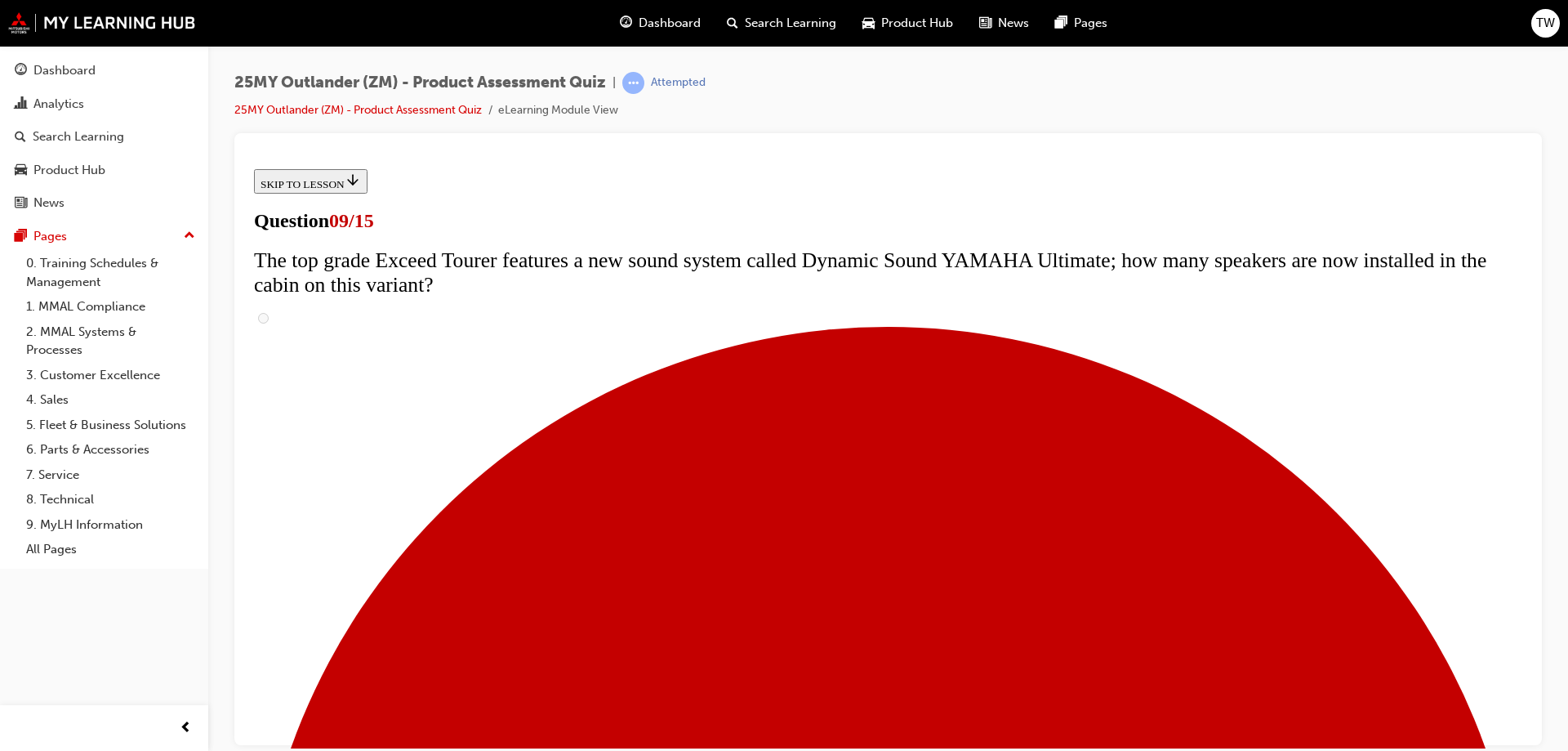
scroll to position [327, 0]
radio input "true"
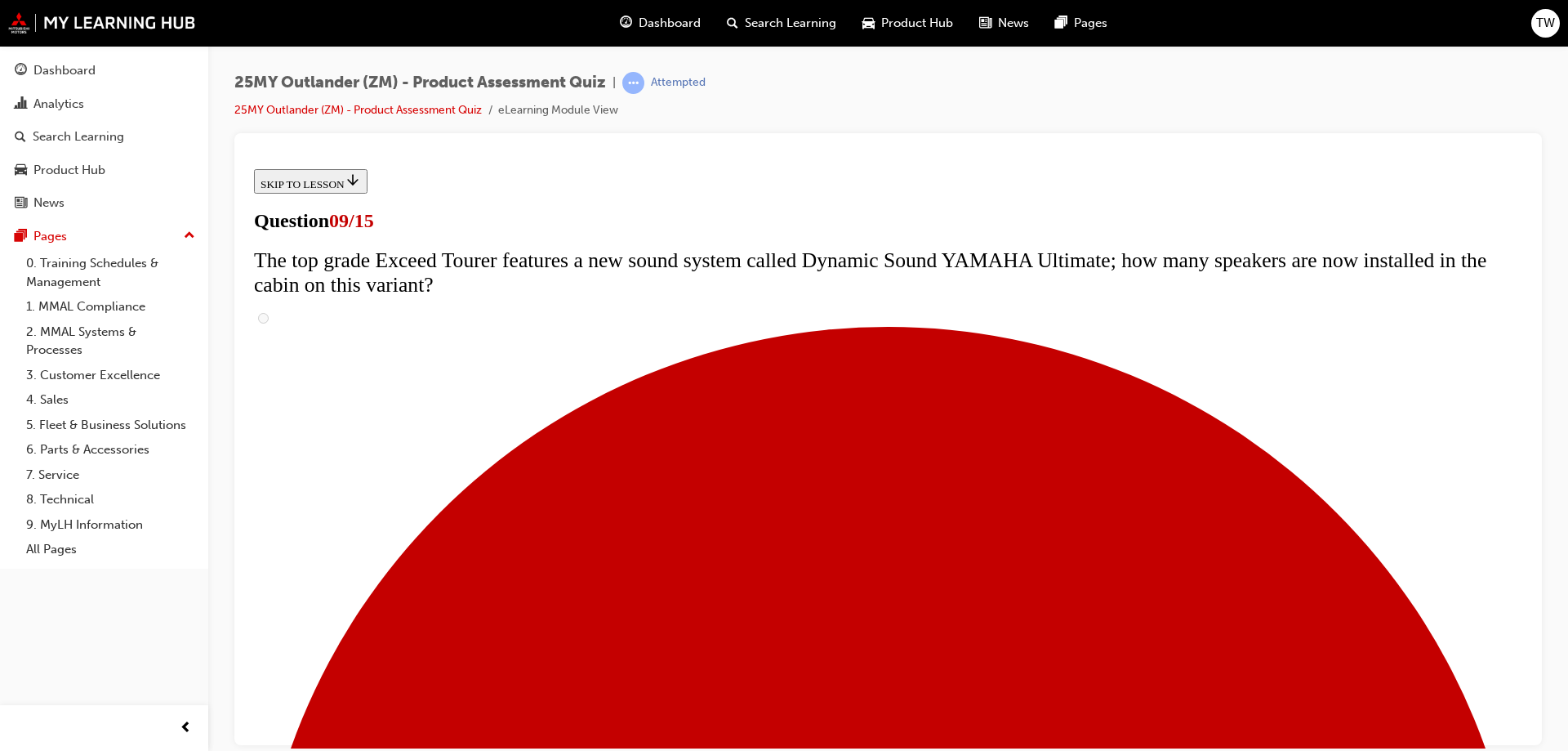
radio input "true"
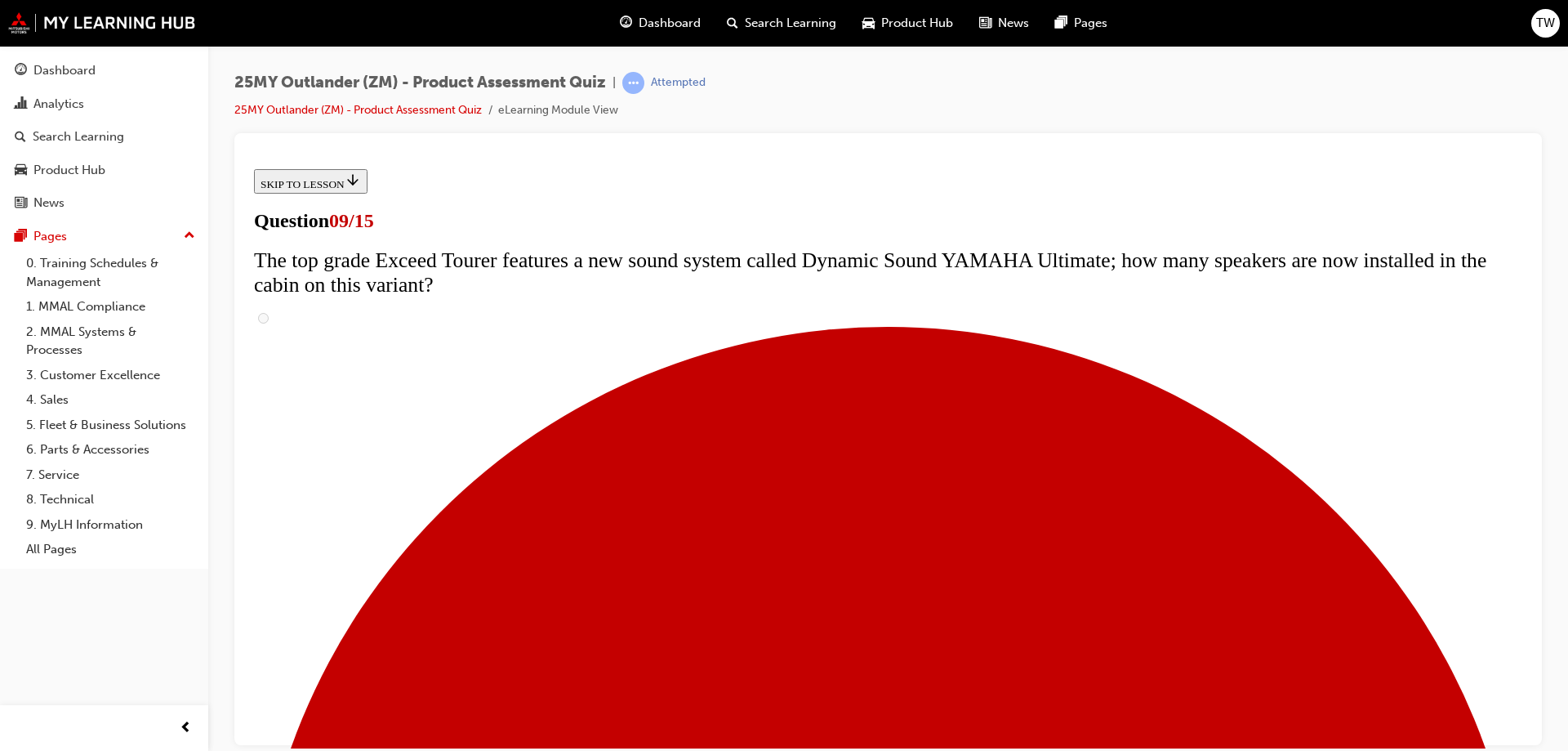
radio input "true"
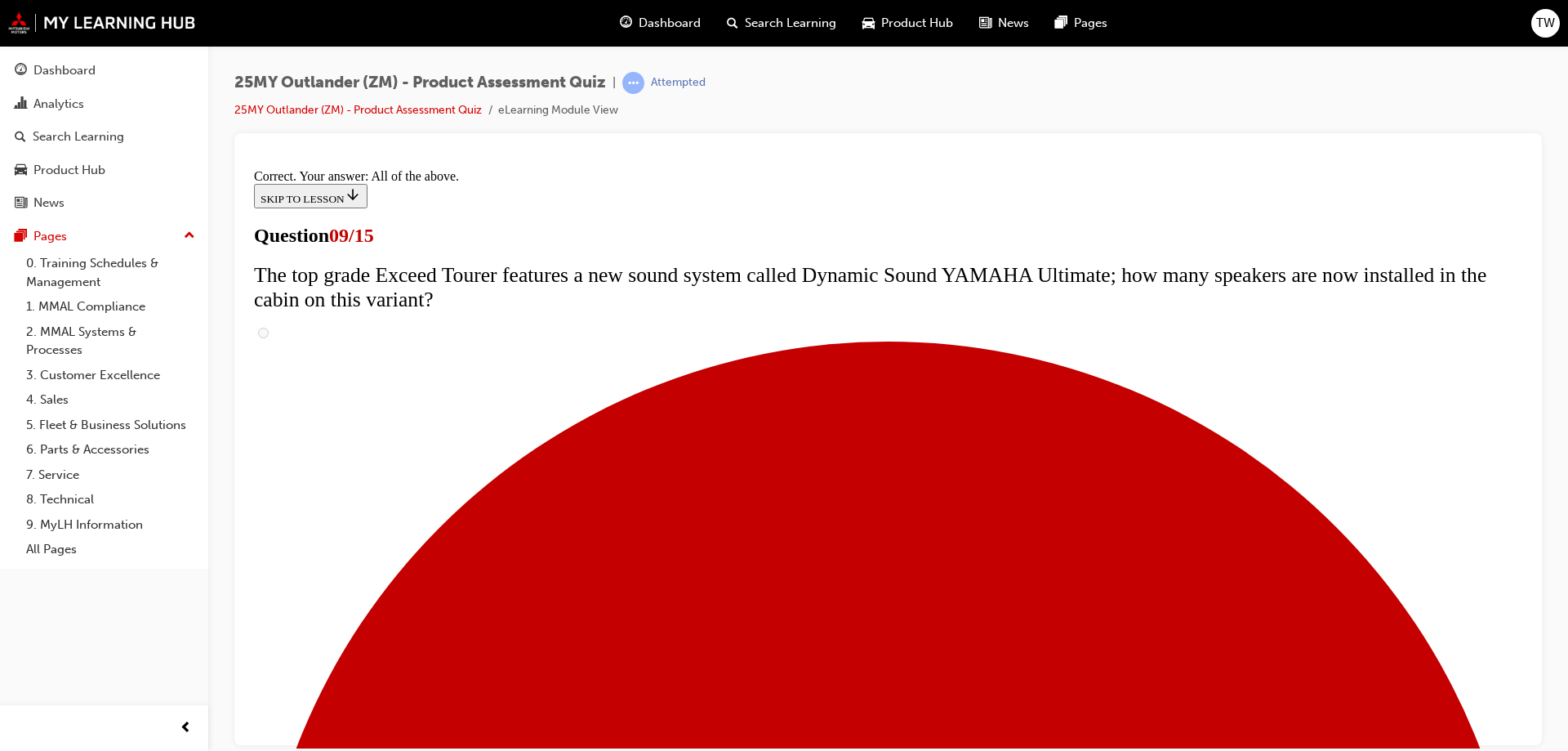
scroll to position [850, 0]
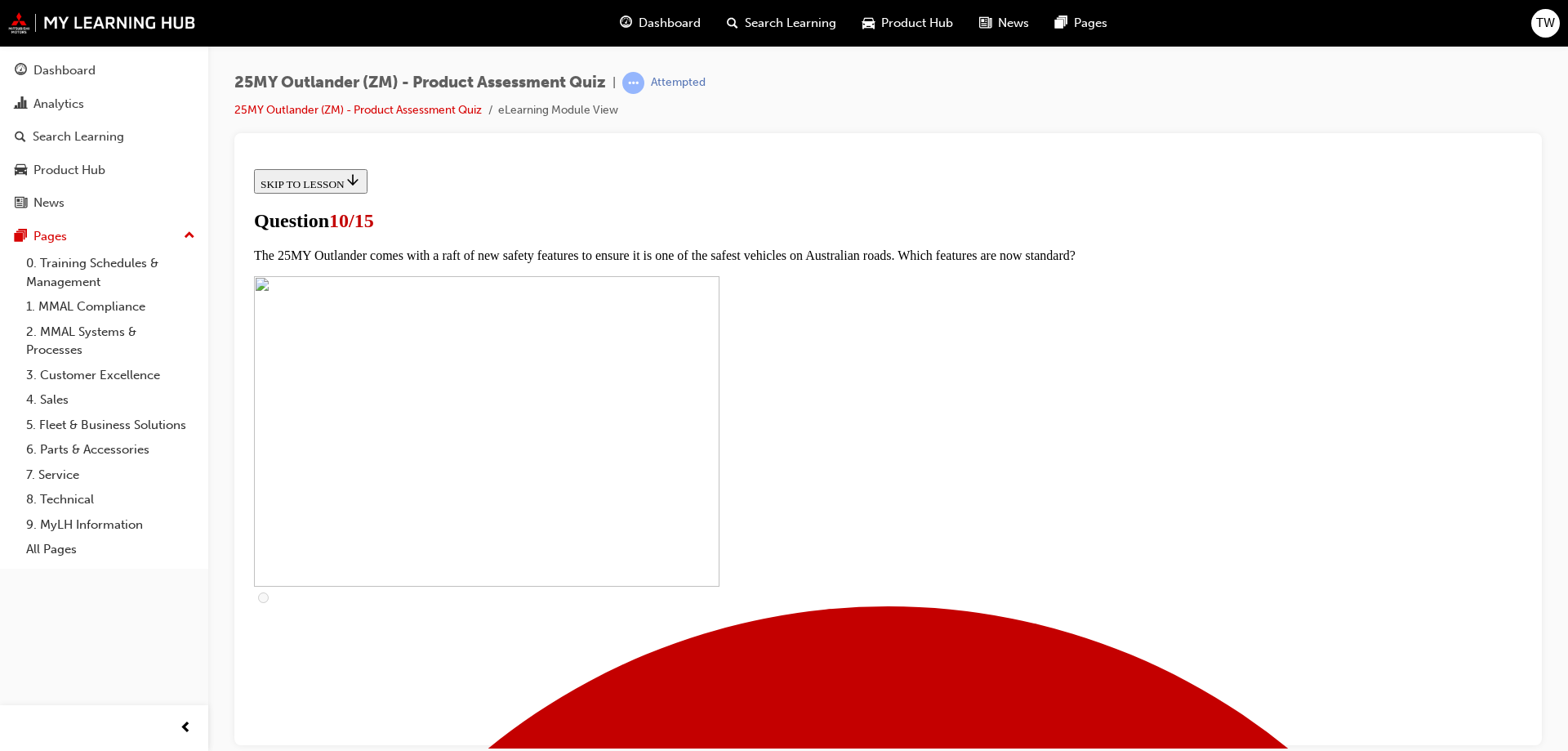
scroll to position [327, 0]
checkbox input "true"
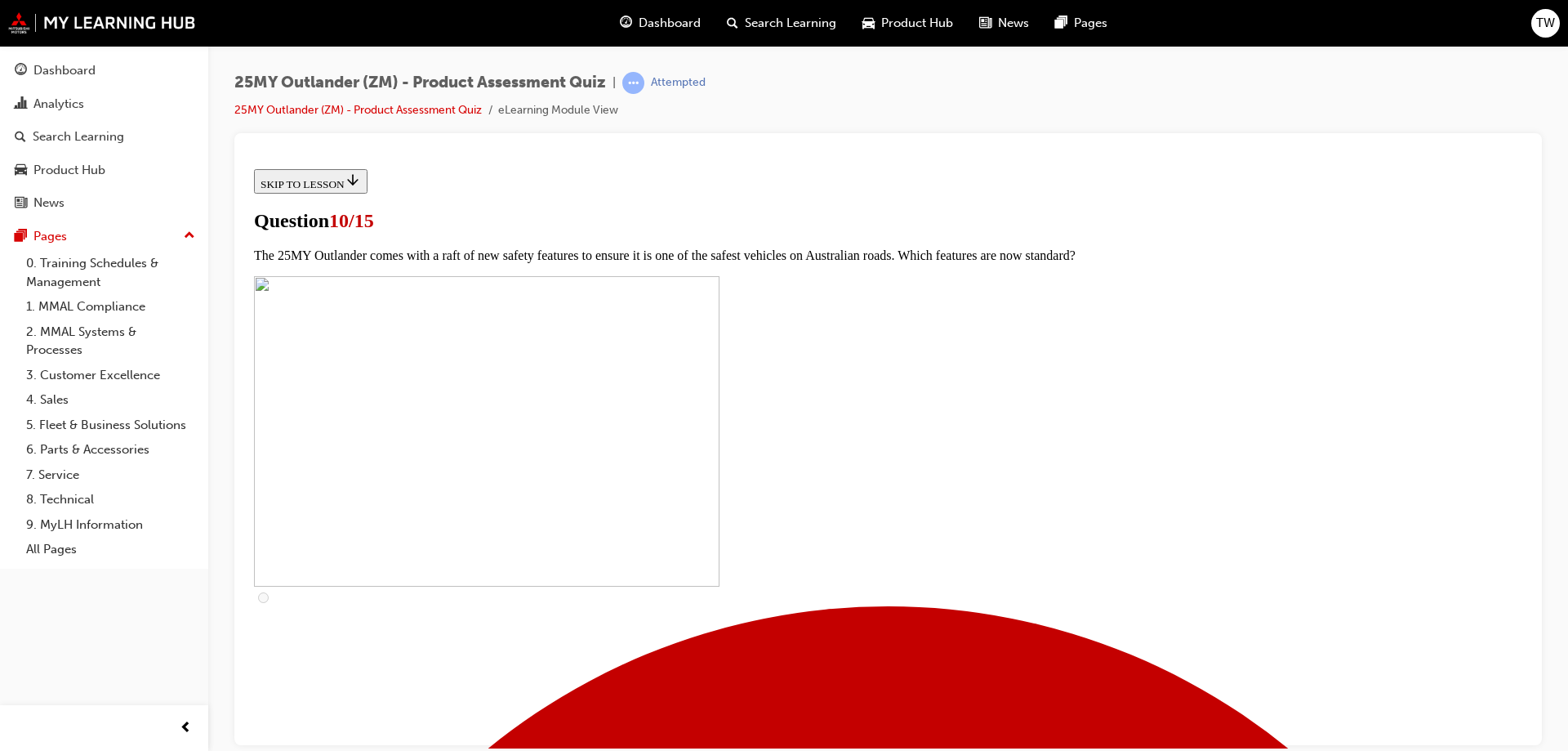
checkbox input "true"
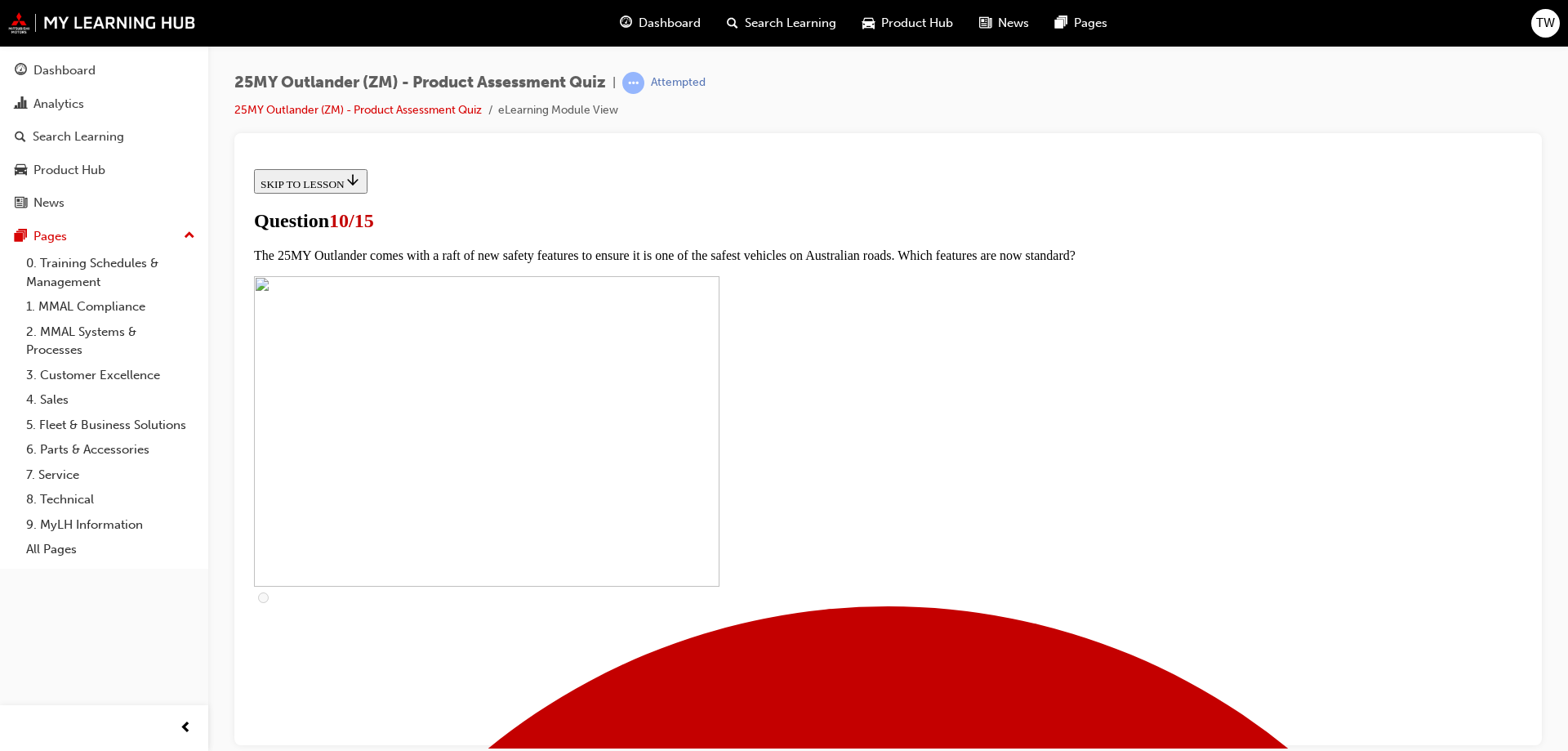
scroll to position [490, 0]
checkbox input "true"
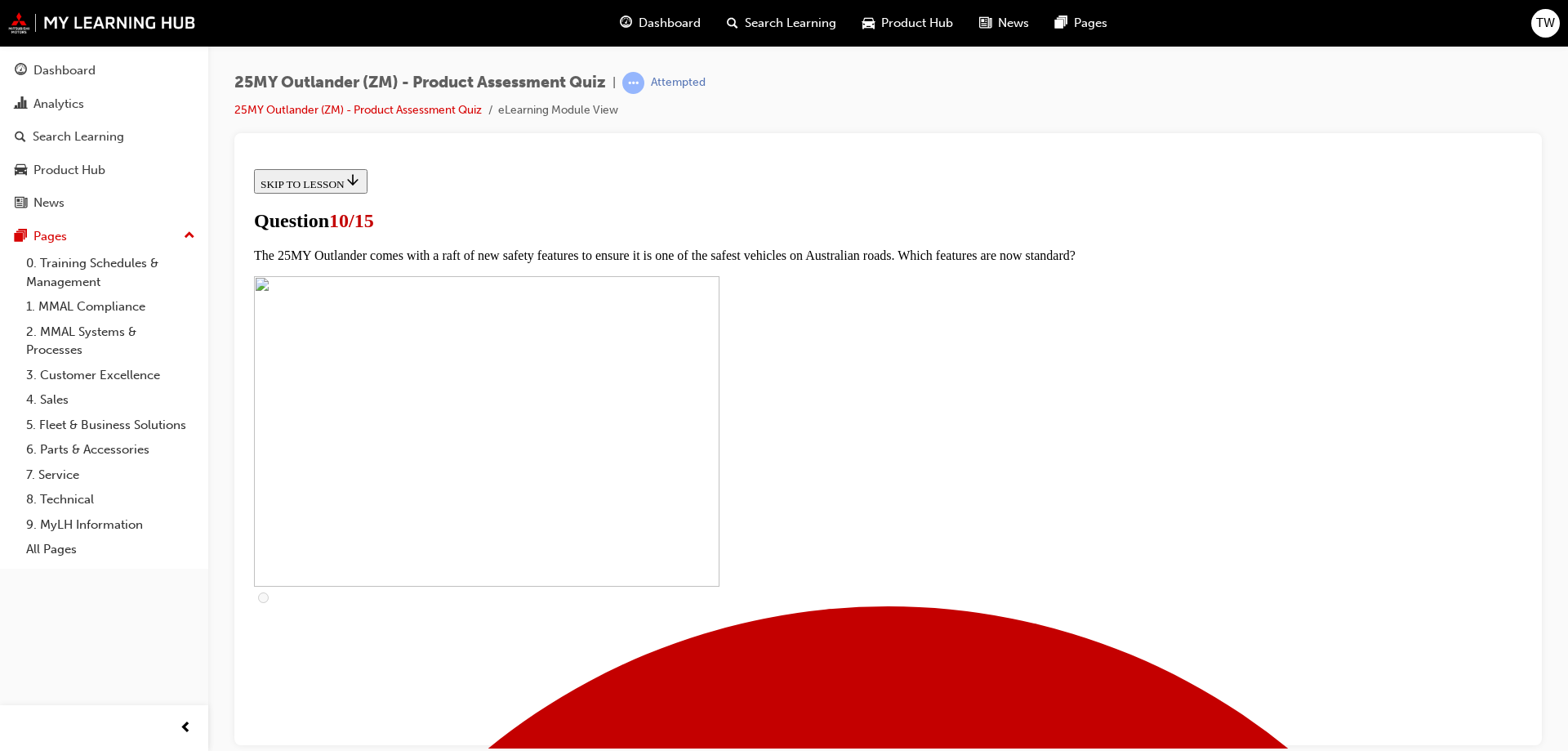
checkbox input "true"
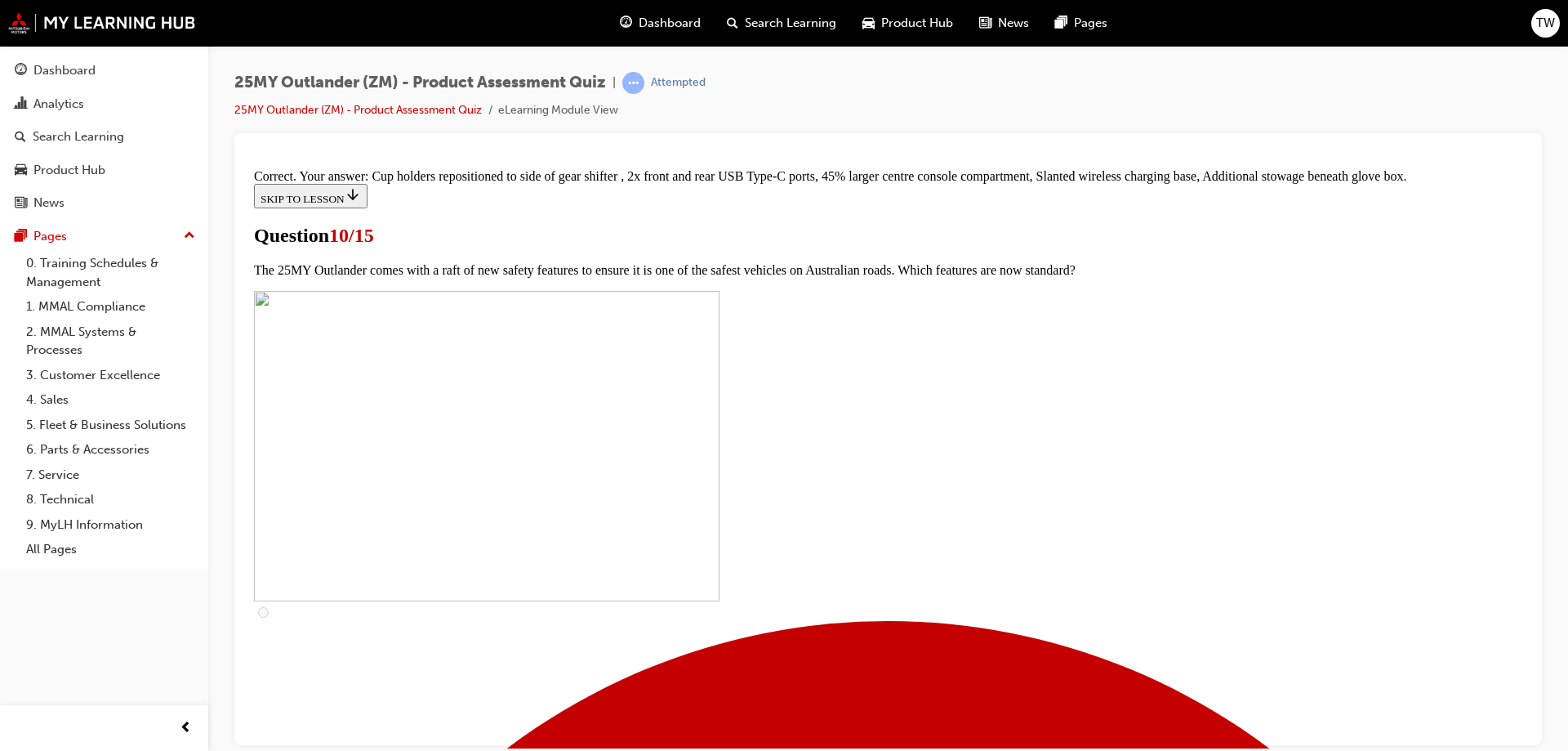
scroll to position [697, 0]
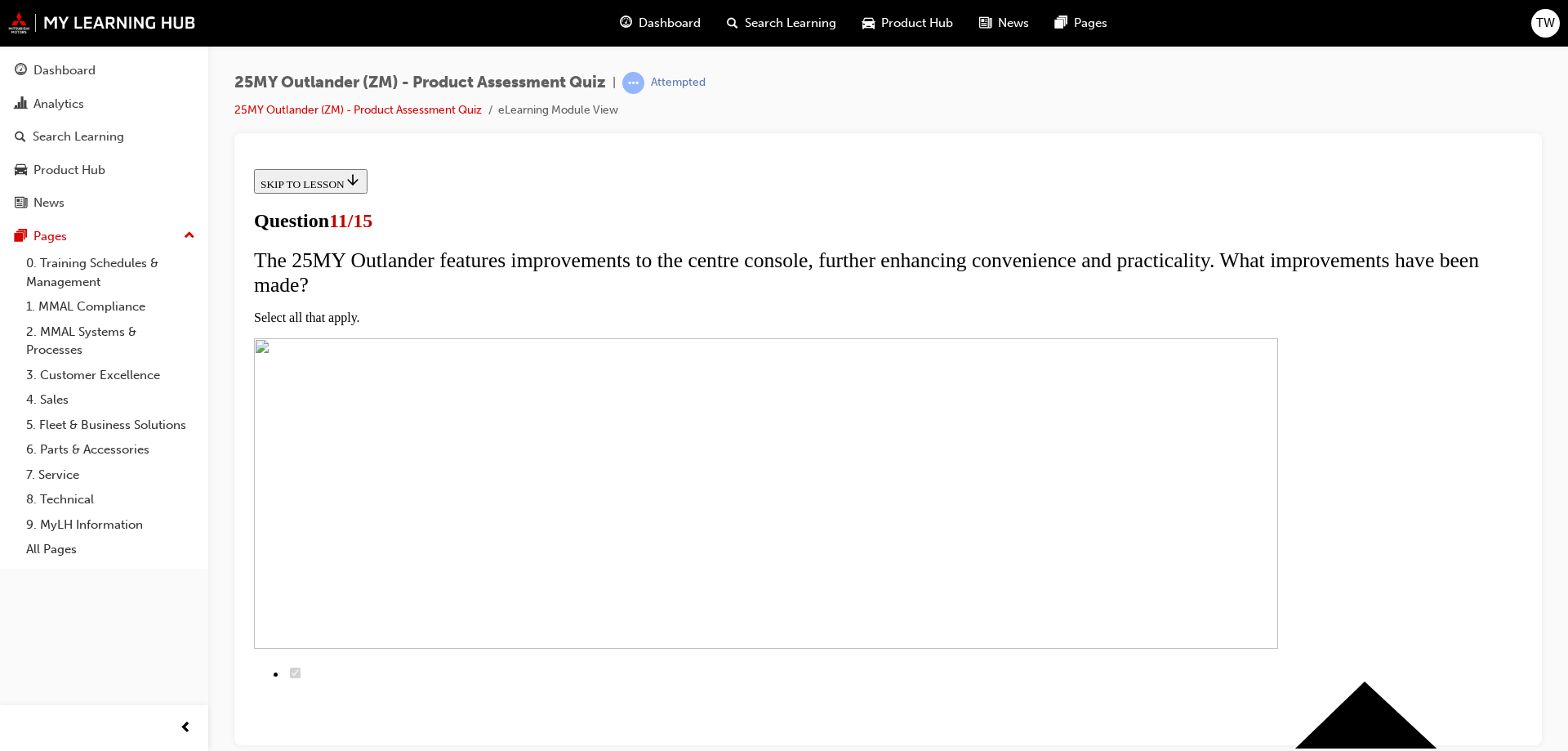
scroll to position [81, 0]
checkbox input "true"
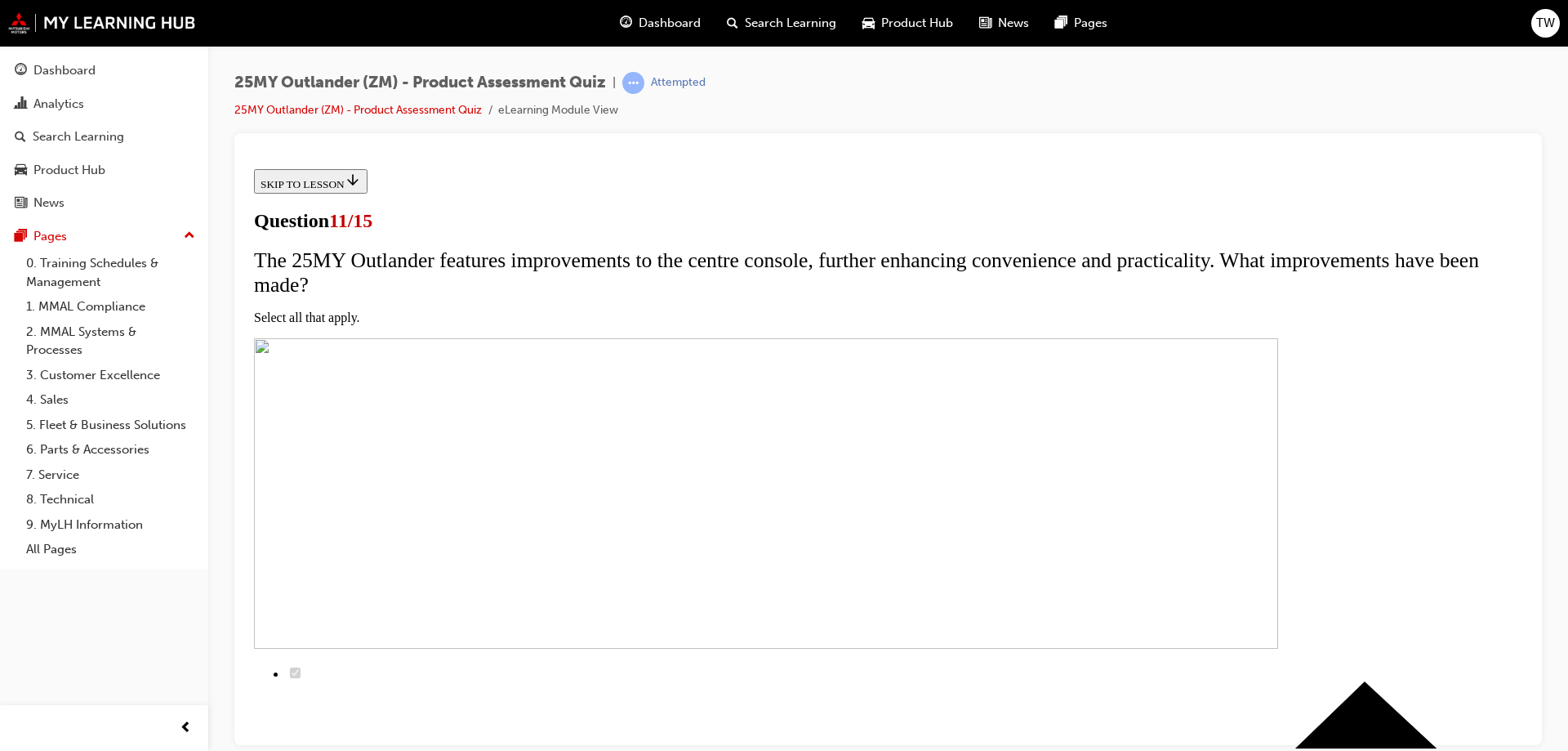
checkbox input "true"
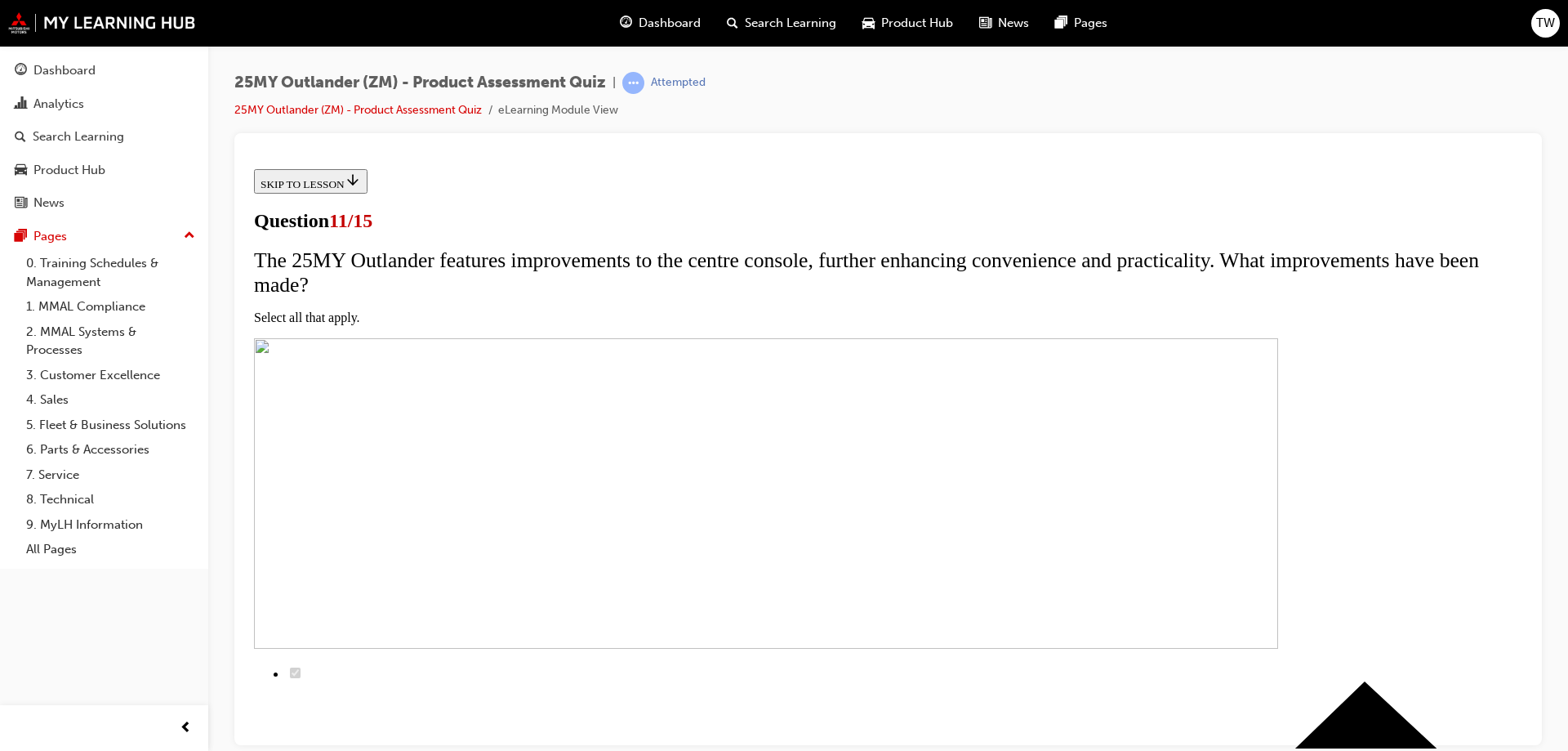
scroll to position [245, 0]
checkbox input "true"
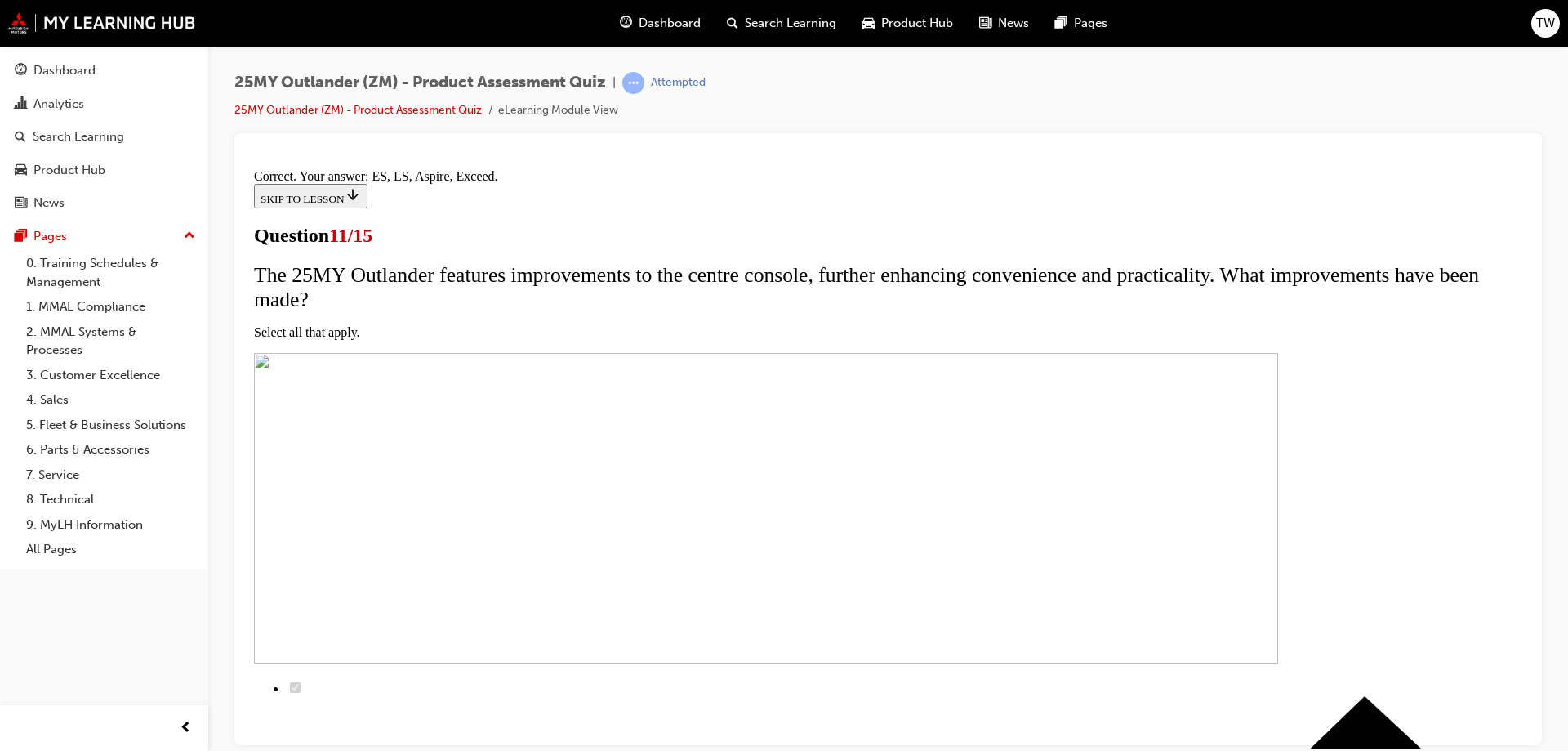
scroll to position [388, 0]
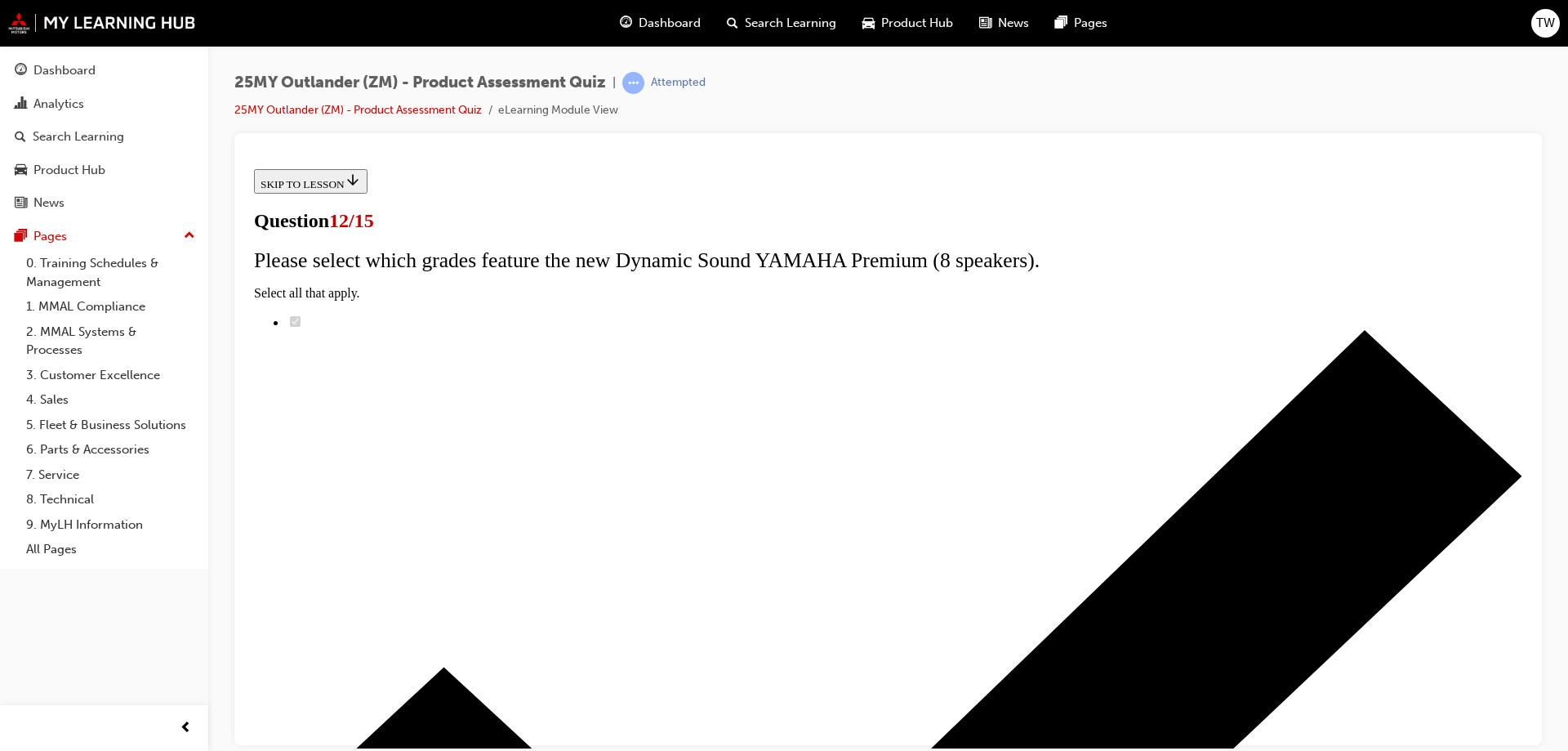
scroll to position [130, 0]
radio input "true"
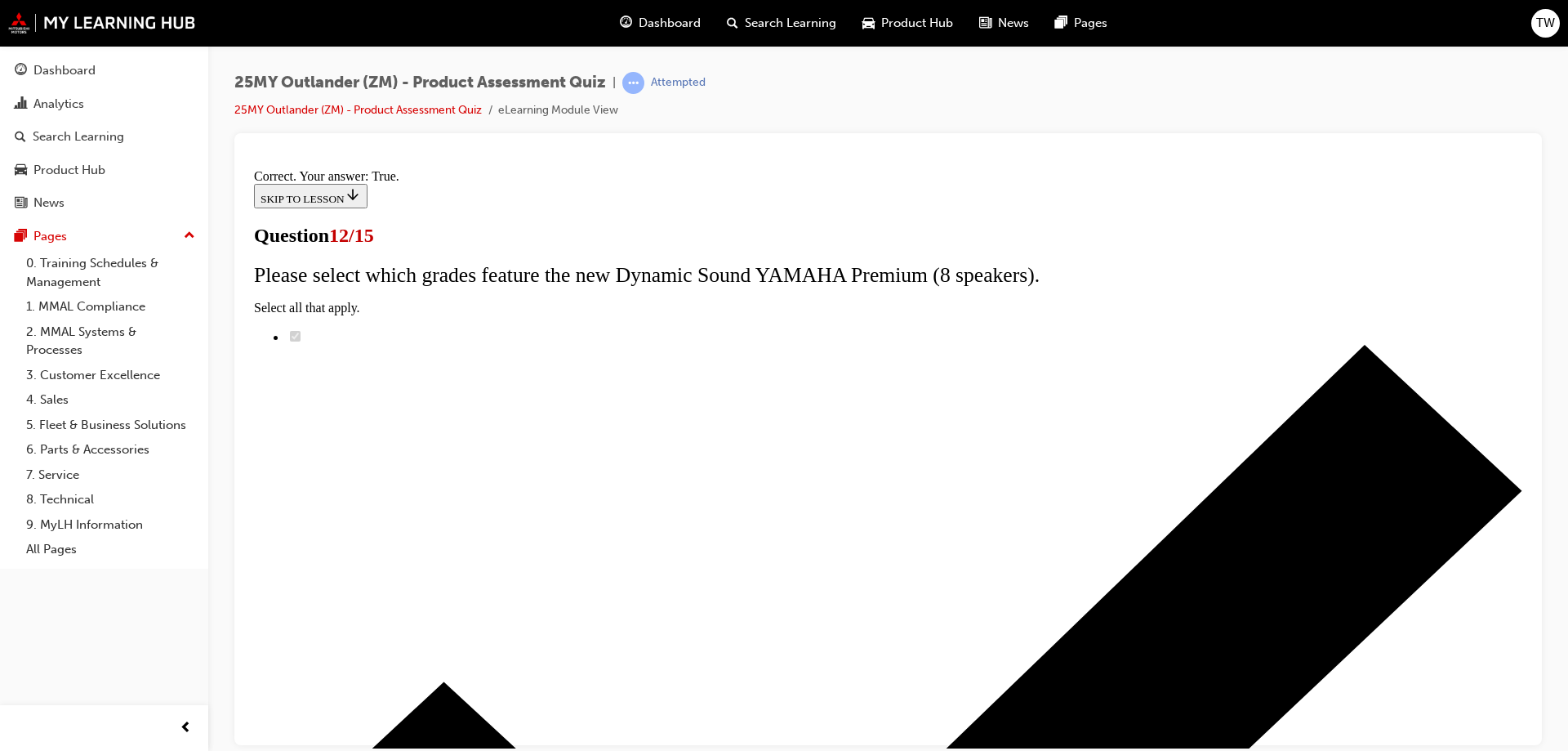
scroll to position [191, 0]
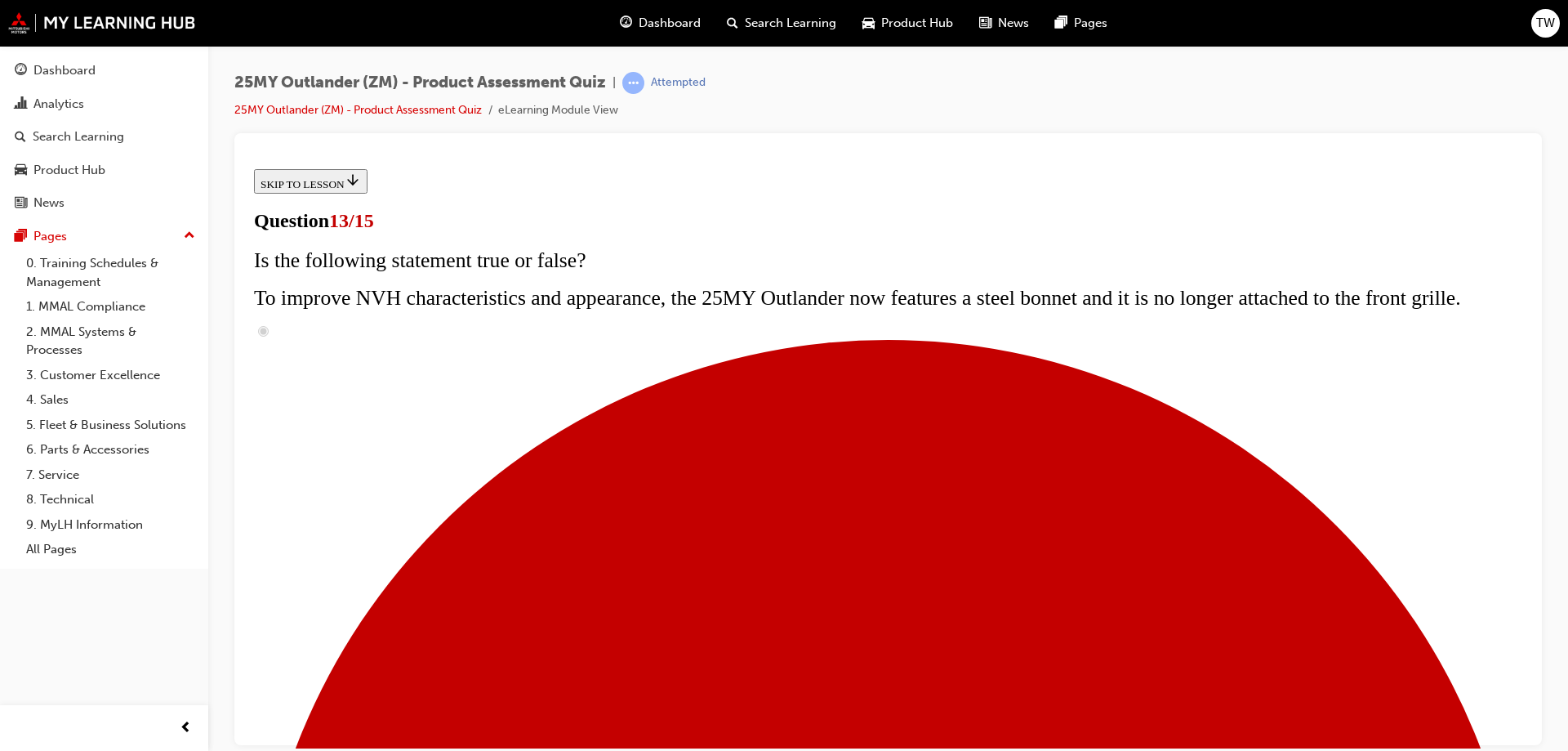
scroll to position [327, 0]
radio input "true"
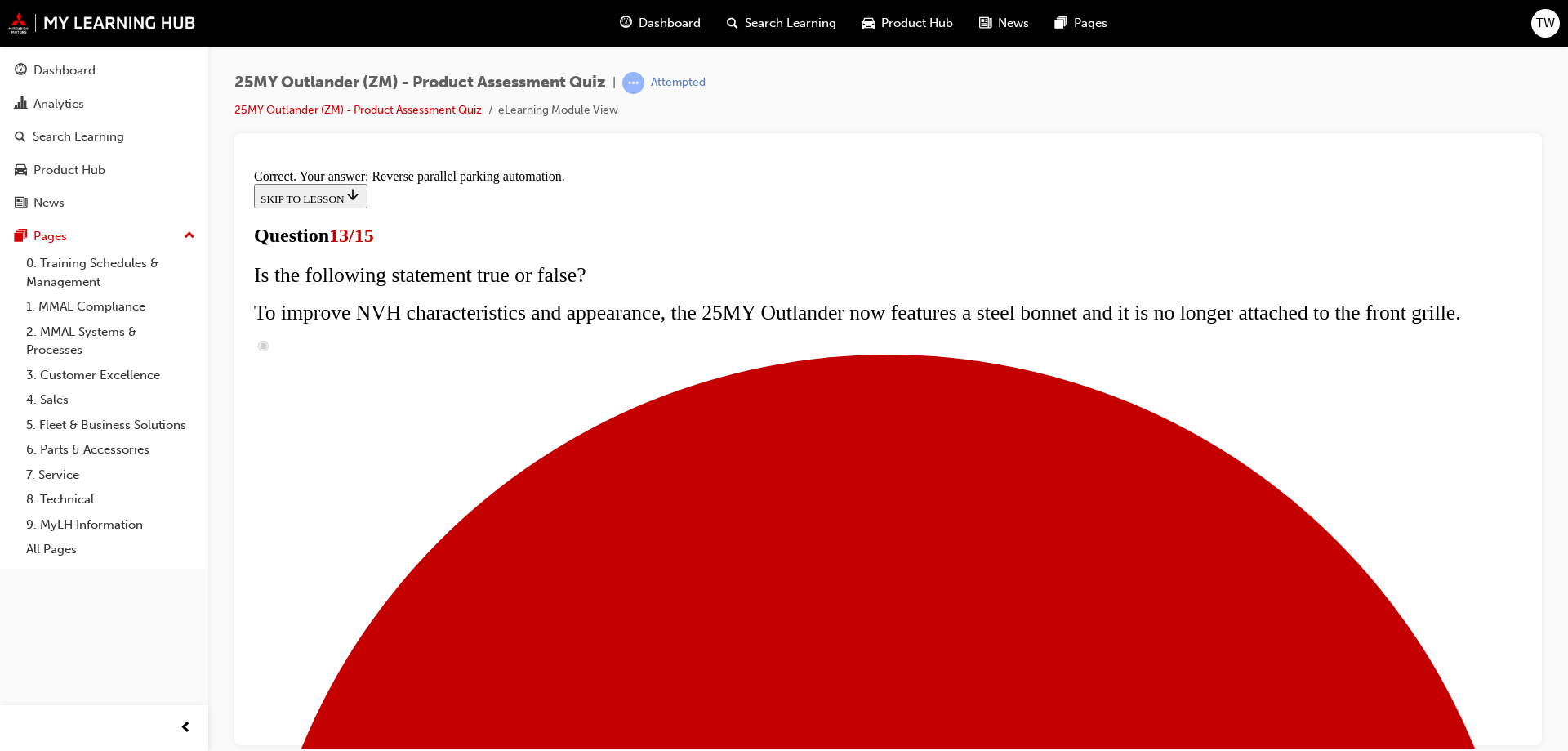
scroll to position [425, 0]
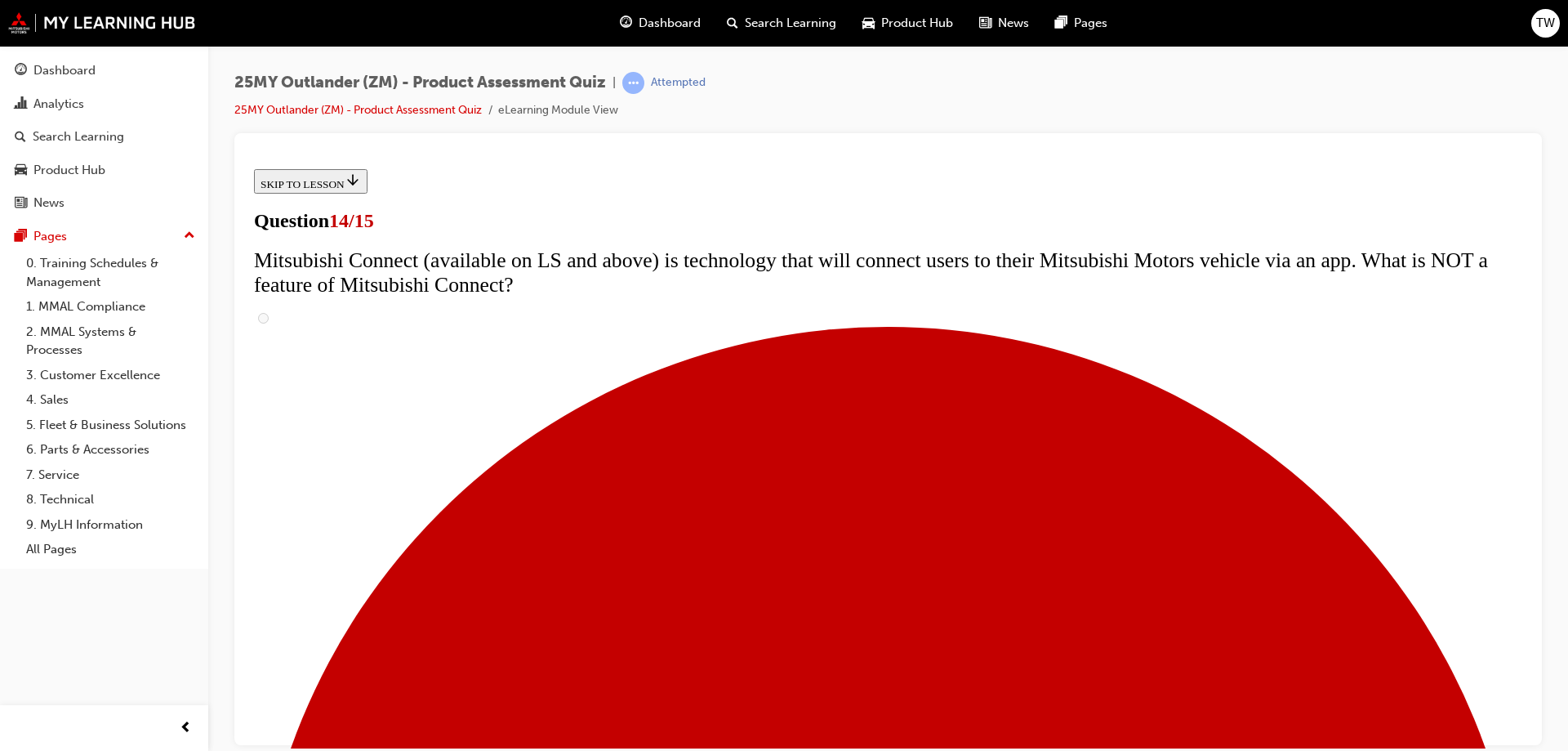
scroll to position [631, 0]
radio input "true"
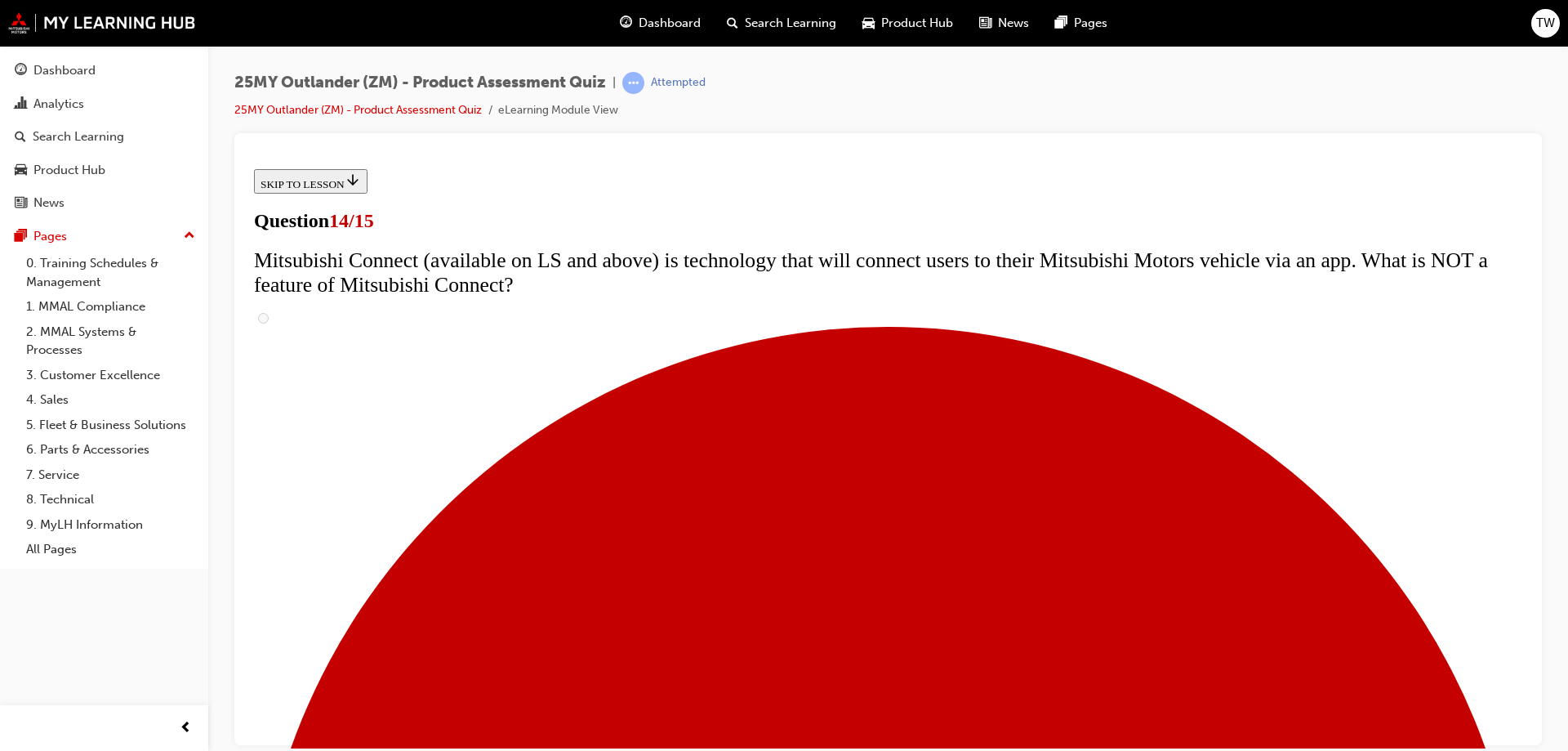
radio input "true"
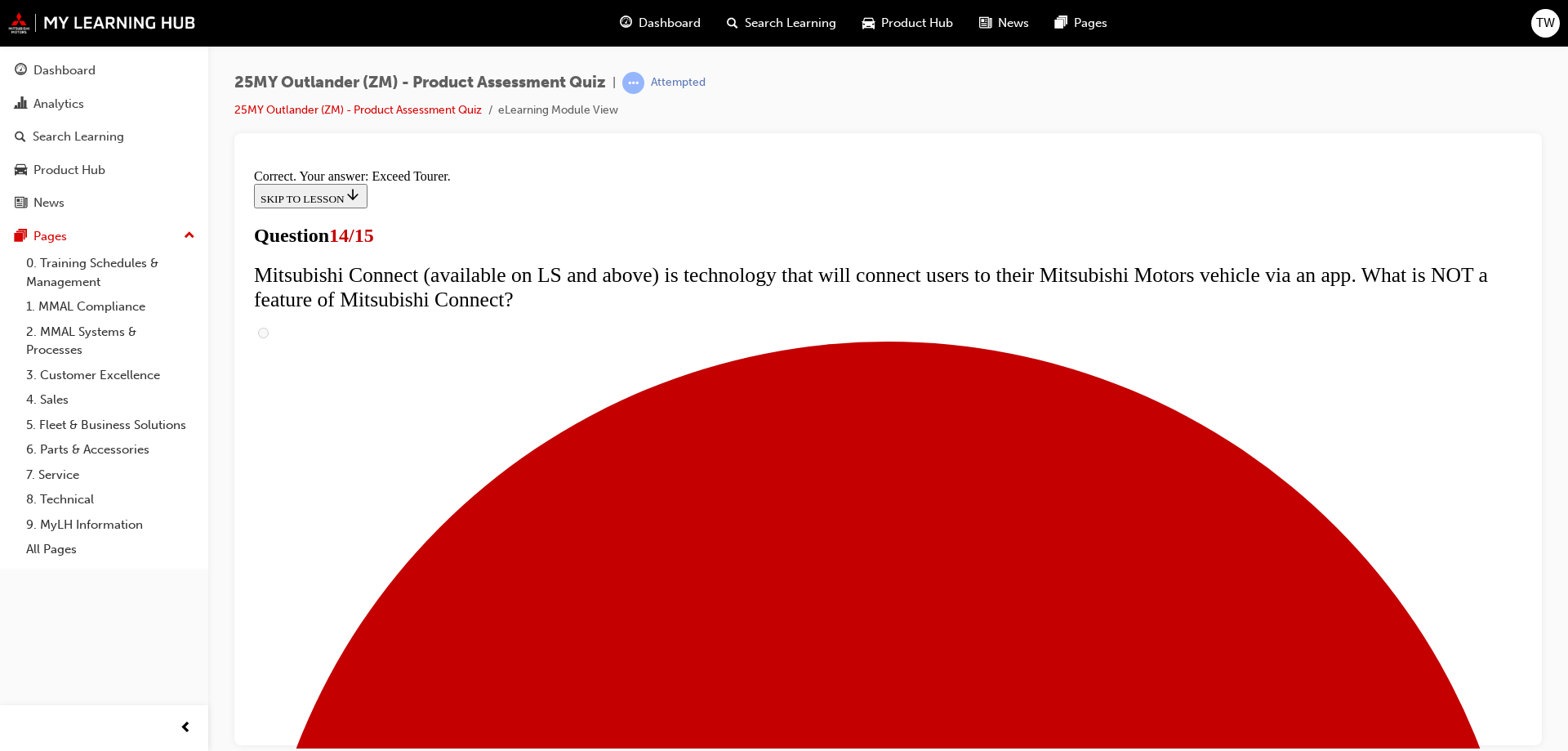
scroll to position [682, 0]
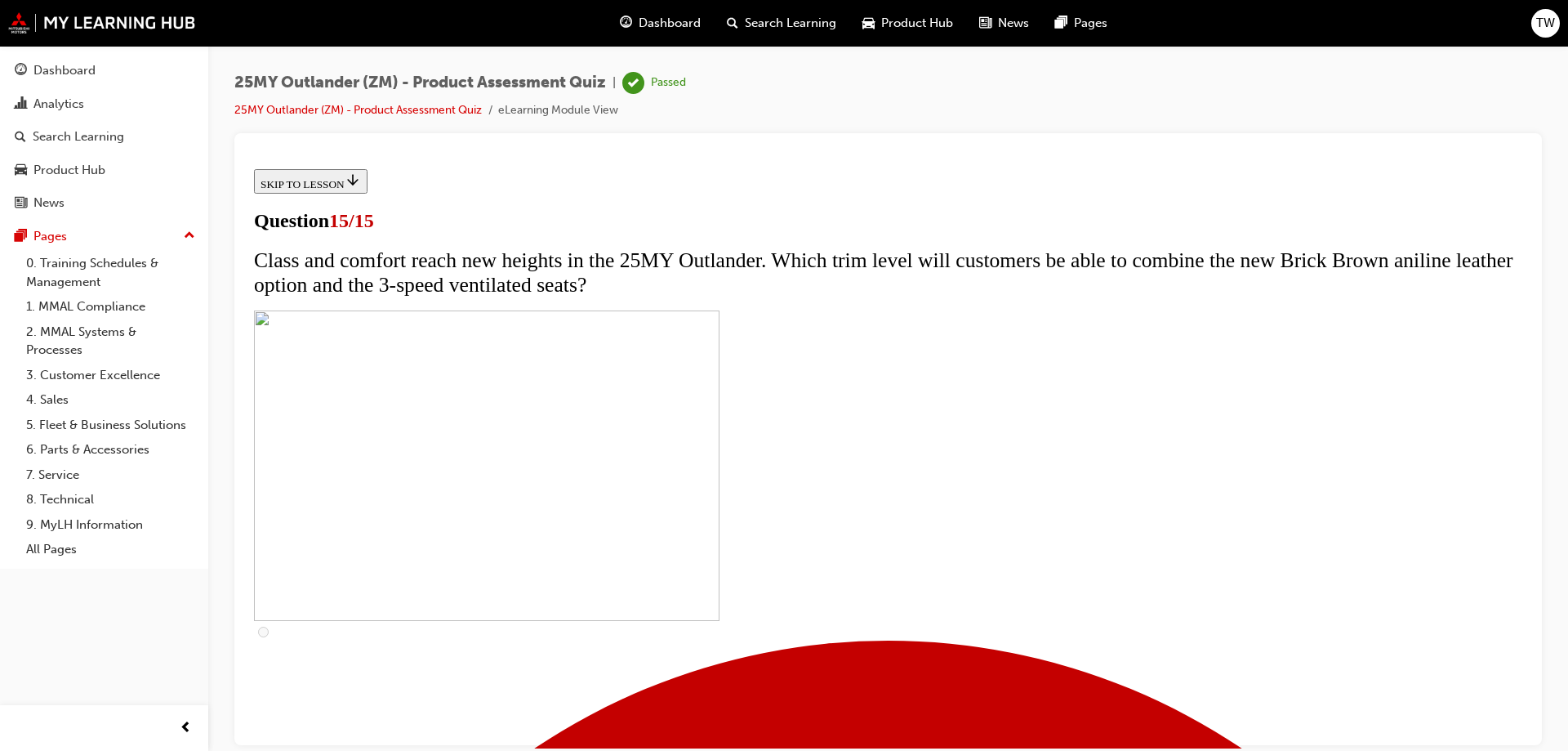
scroll to position [245, 0]
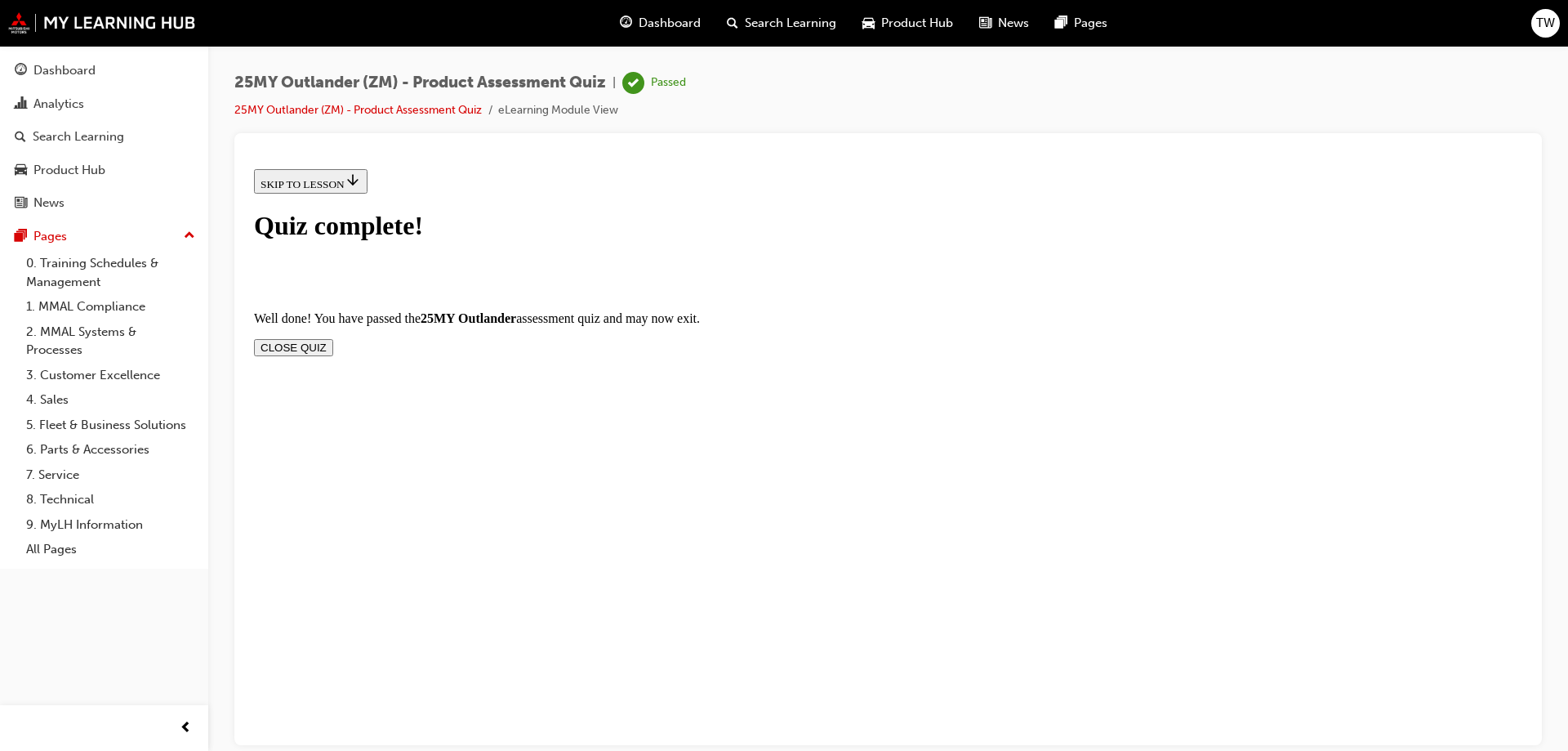
click at [333, 338] on button "CLOSE QUIZ" at bounding box center [294, 347] width 80 height 17
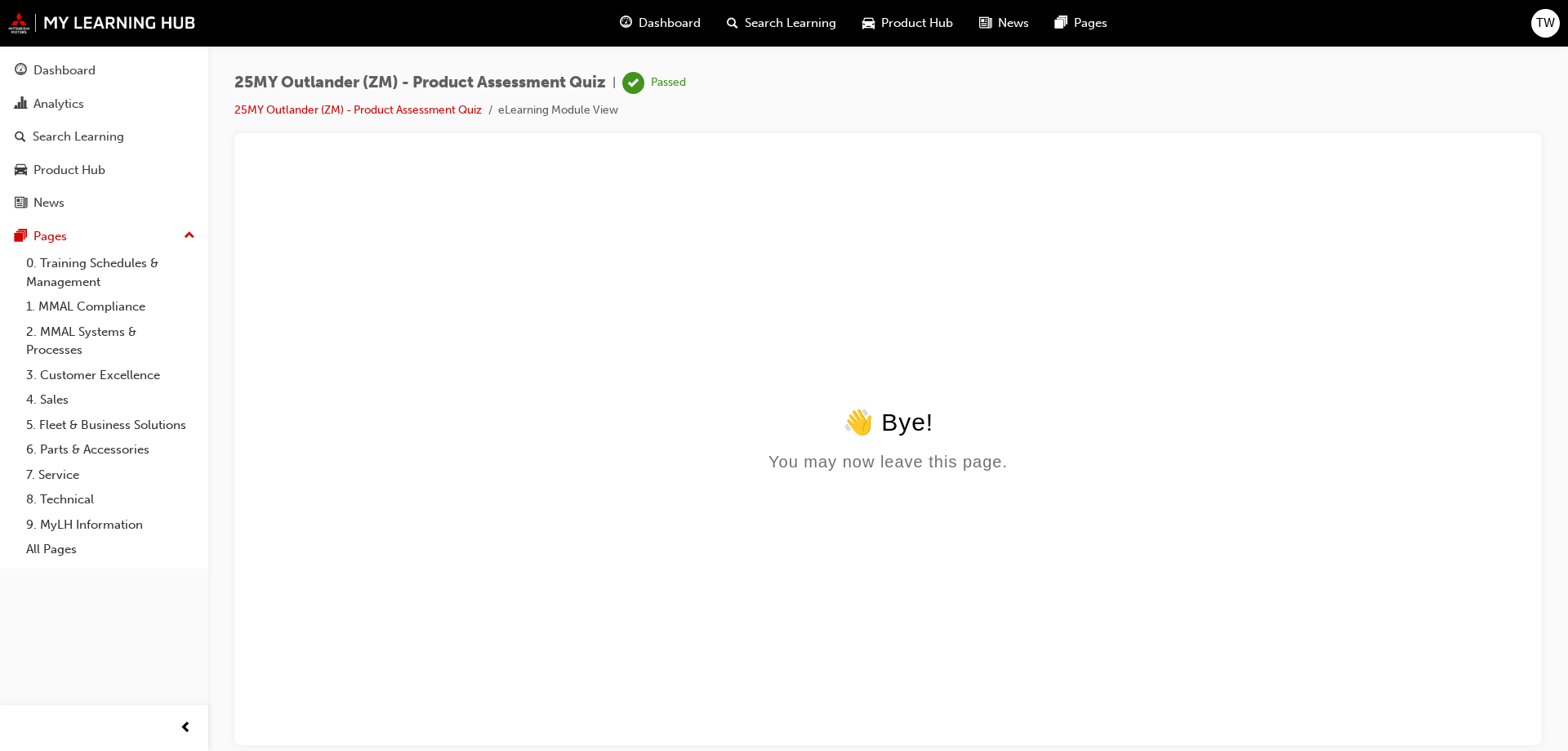
scroll to position [0, 0]
